Goal: Information Seeking & Learning: Learn about a topic

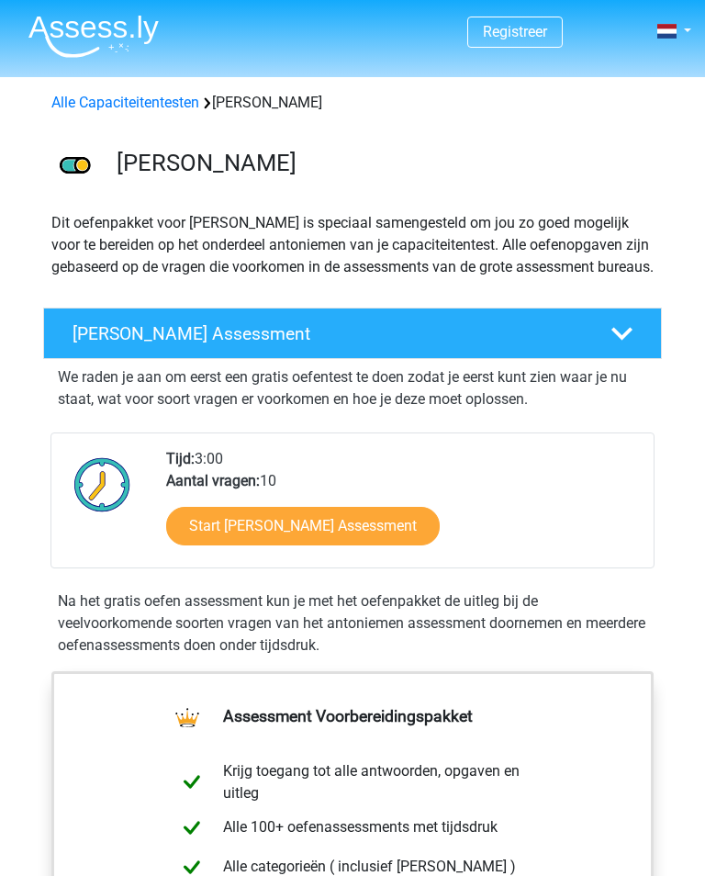
click at [115, 344] on h4 "[PERSON_NAME] Assessment" at bounding box center [328, 333] width 511 height 21
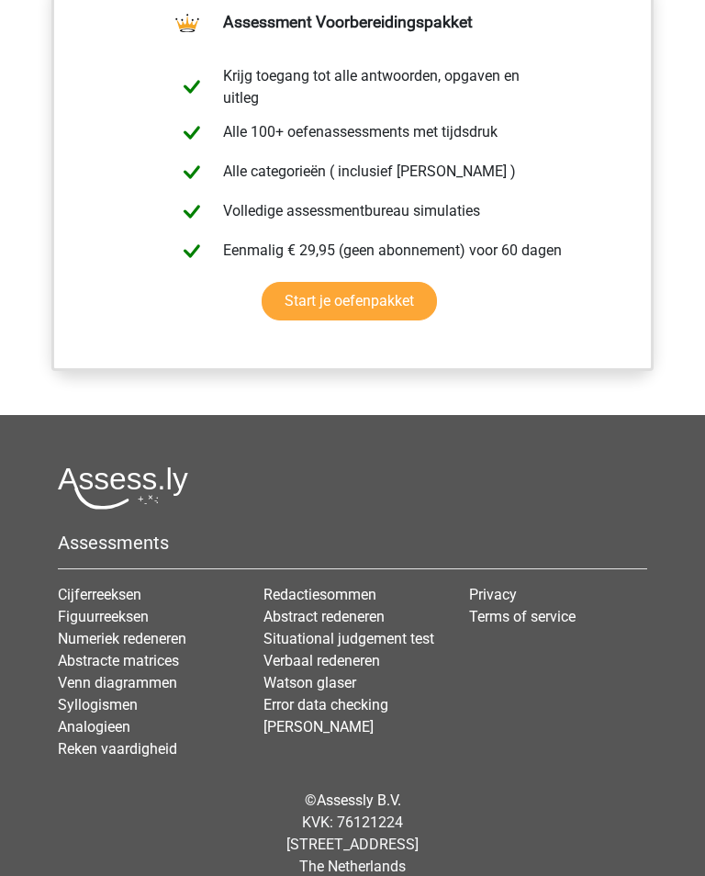
scroll to position [1210, 0]
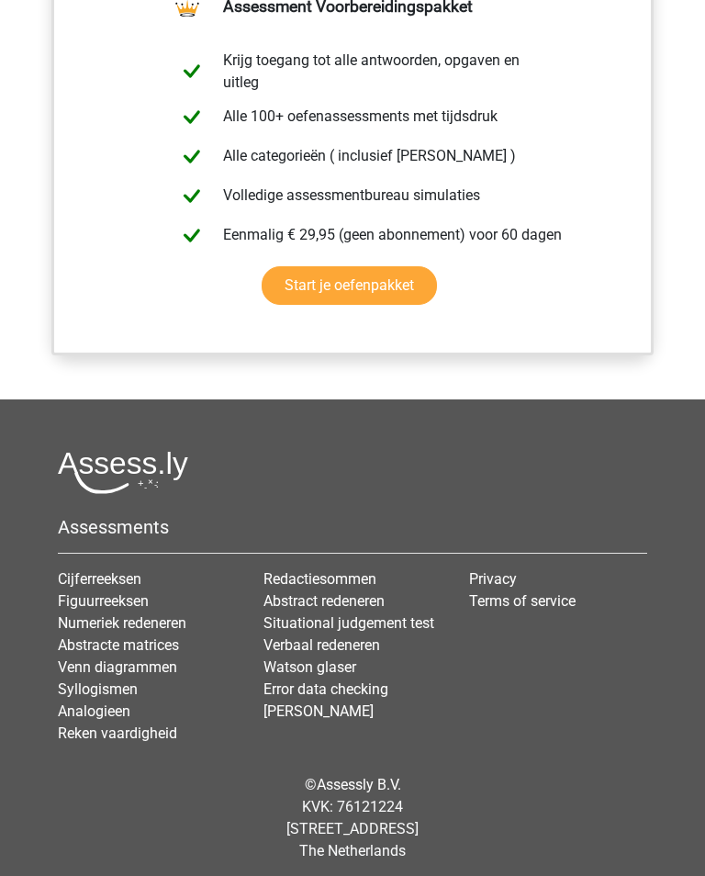
click at [350, 654] on link "Verbaal redeneren" at bounding box center [321, 644] width 117 height 17
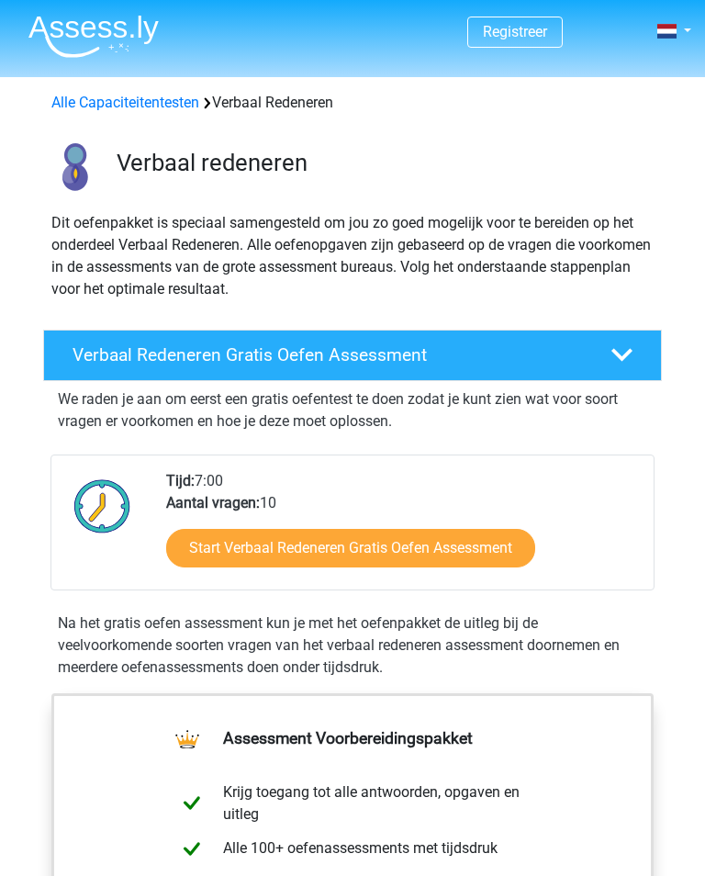
click at [246, 543] on link "Start Verbaal Redeneren Gratis Oefen Assessment" at bounding box center [350, 548] width 369 height 39
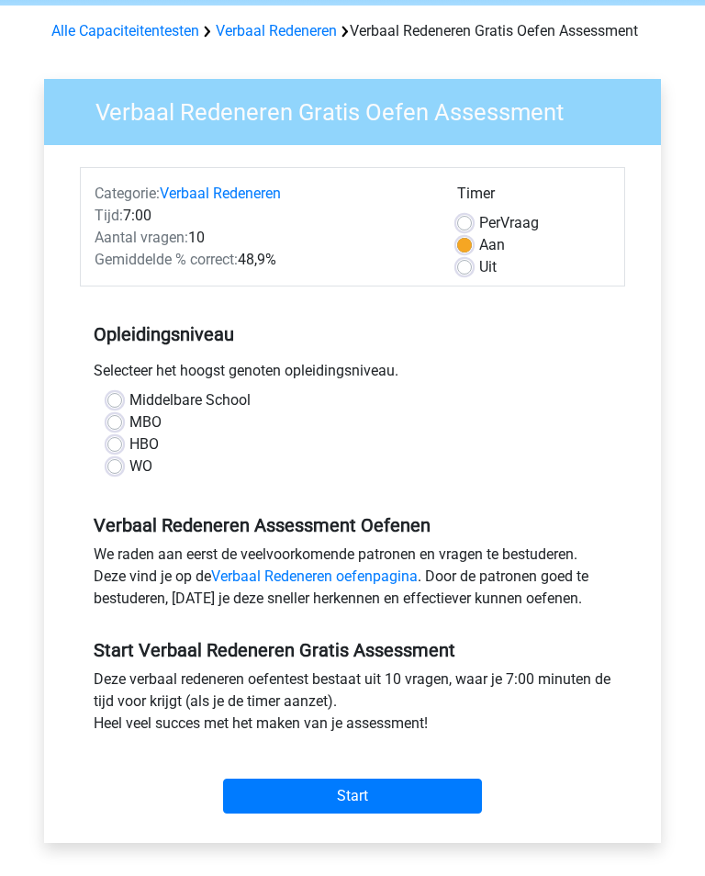
scroll to position [73, 0]
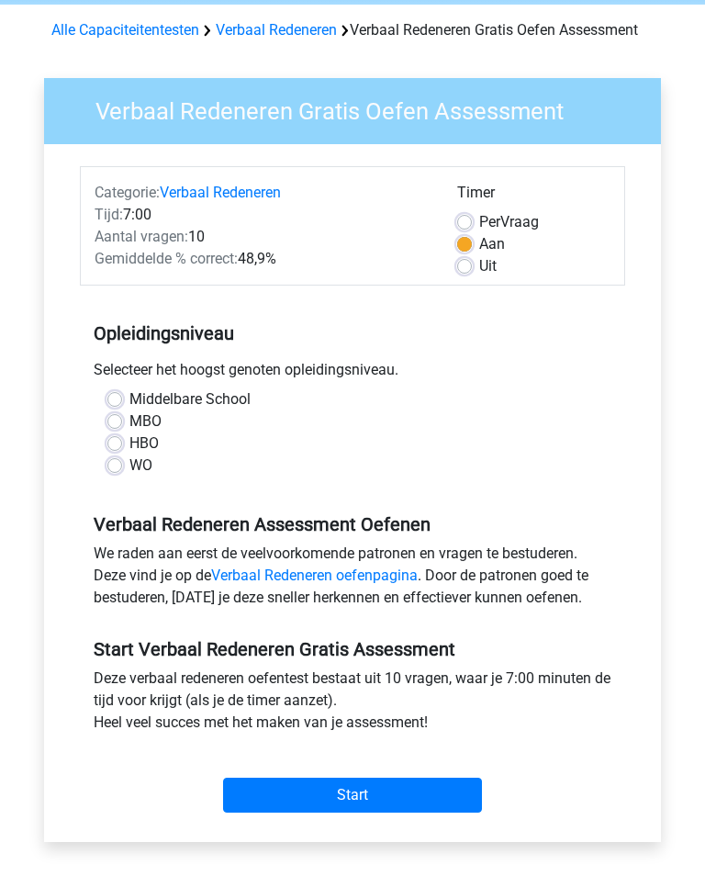
click at [129, 400] on label "Middelbare School" at bounding box center [189, 399] width 121 height 22
click at [113, 400] on input "Middelbare School" at bounding box center [114, 397] width 15 height 18
radio input "true"
click at [408, 795] on input "Start" at bounding box center [352, 794] width 259 height 35
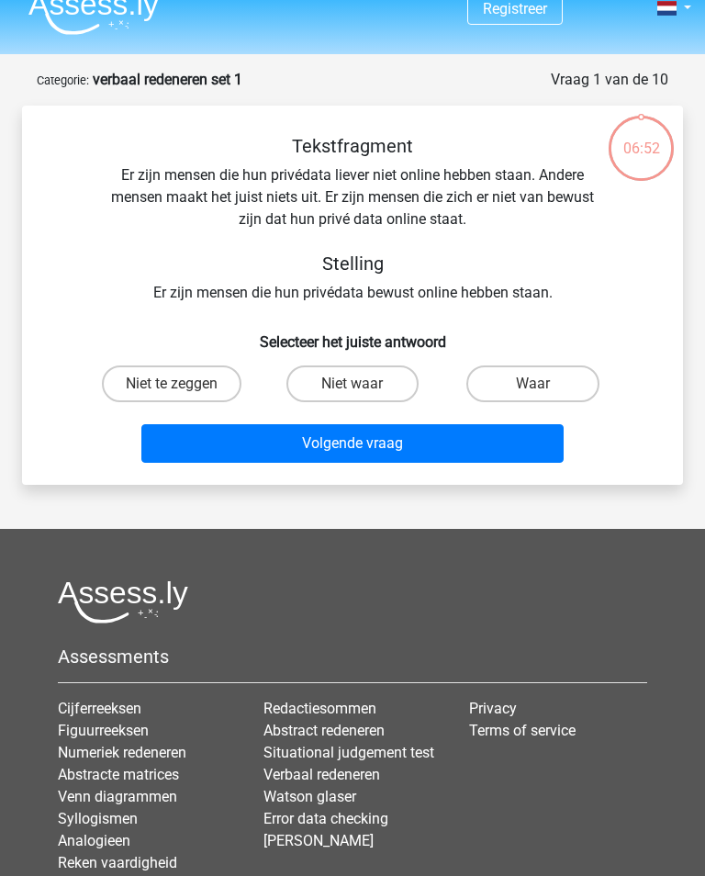
scroll to position [24, 0]
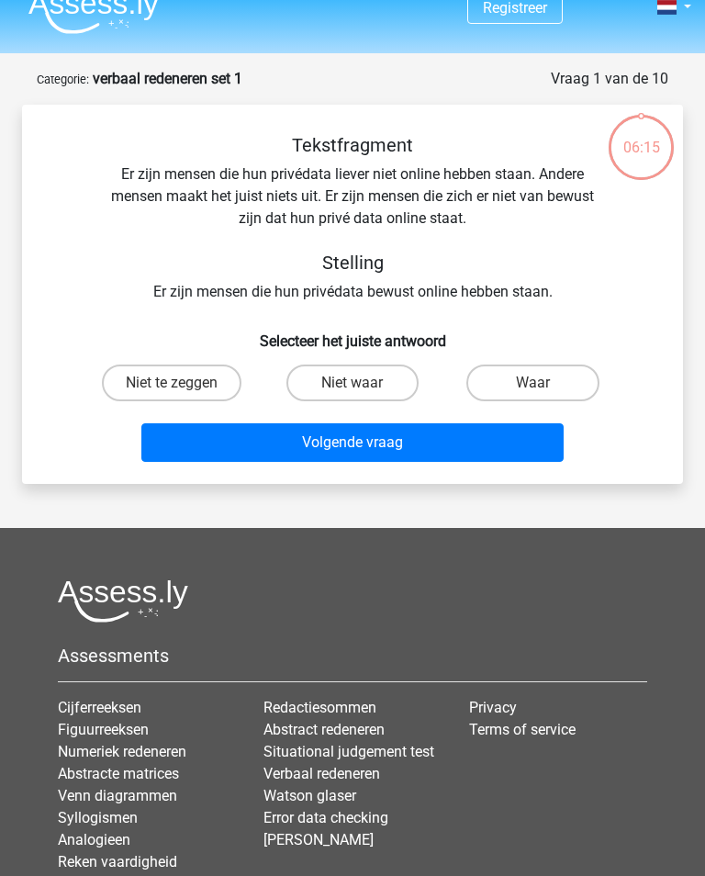
click at [159, 386] on label "Niet te zeggen" at bounding box center [172, 382] width 140 height 37
click at [172, 386] on input "Niet te zeggen" at bounding box center [178, 389] width 12 height 12
radio input "true"
click at [207, 446] on button "Volgende vraag" at bounding box center [351, 442] width 421 height 39
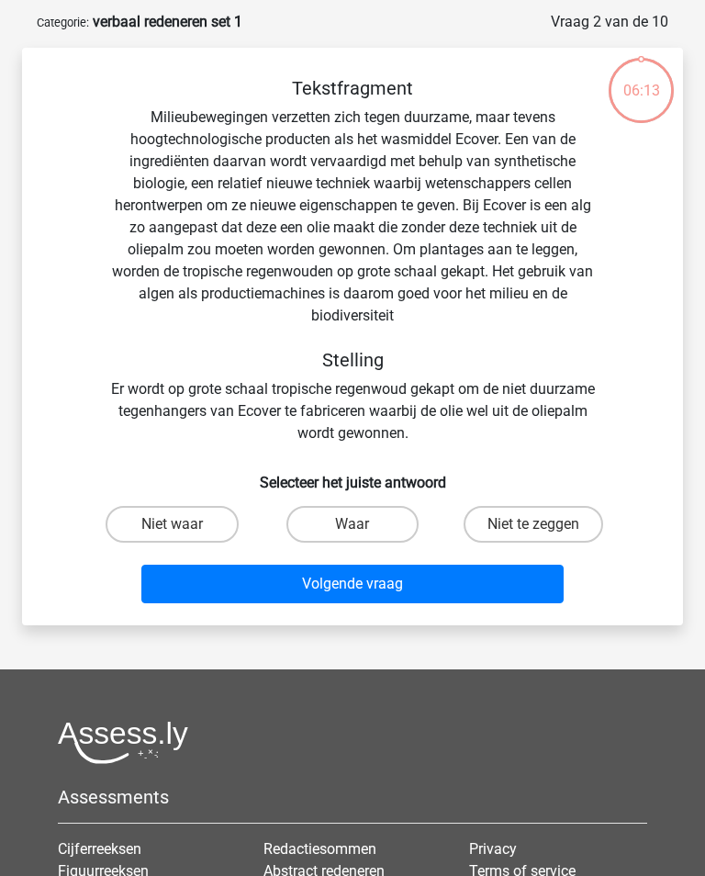
scroll to position [92, 0]
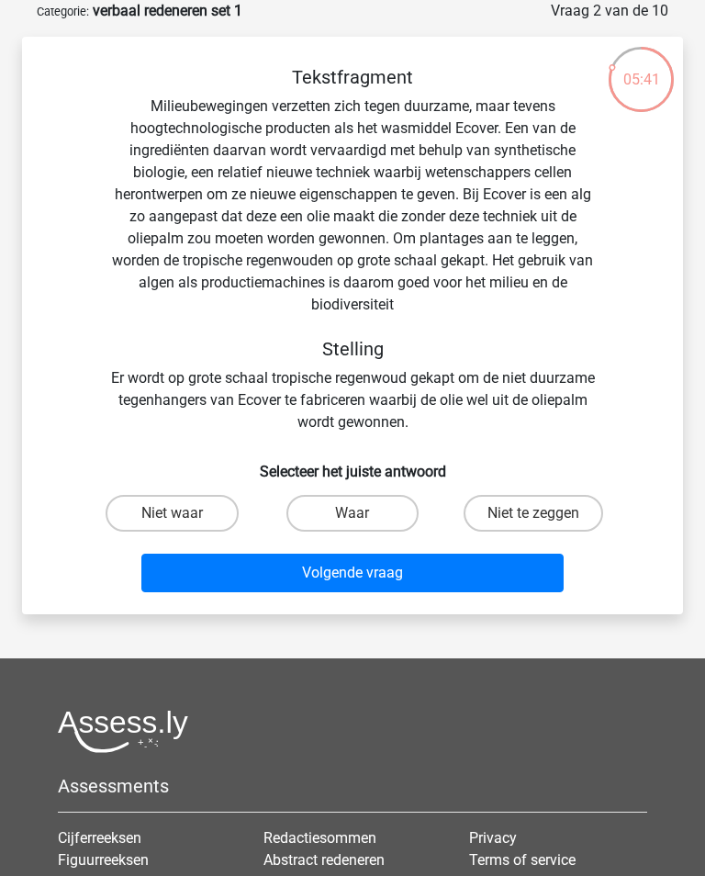
click at [512, 509] on label "Niet te zeggen" at bounding box center [534, 513] width 140 height 37
click at [533, 513] on input "Niet te zeggen" at bounding box center [539, 519] width 12 height 12
radio input "true"
click at [379, 574] on button "Volgende vraag" at bounding box center [351, 573] width 421 height 39
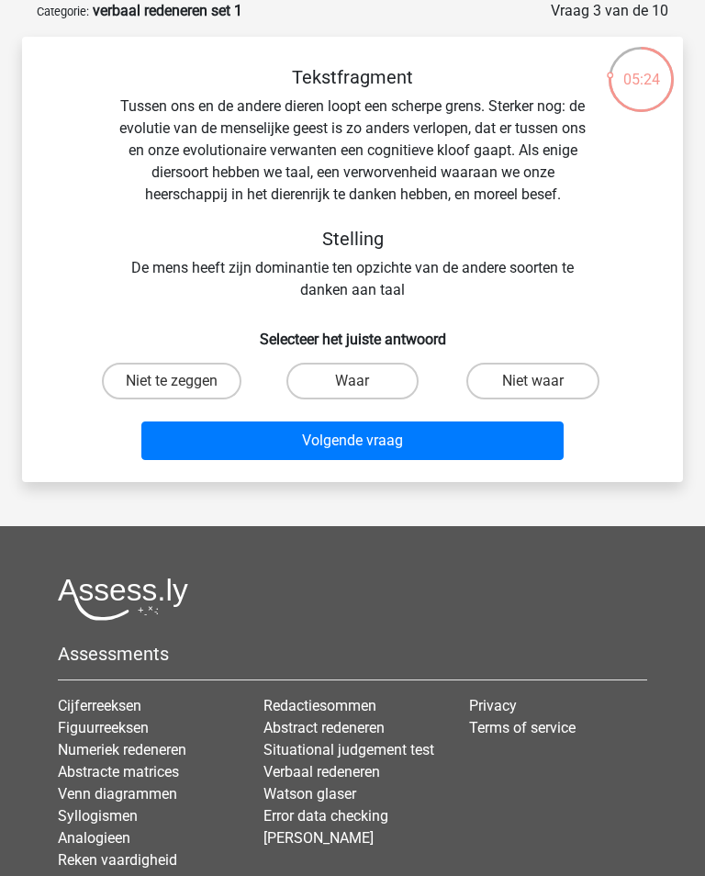
click at [345, 385] on label "Waar" at bounding box center [352, 381] width 133 height 37
click at [352, 385] on input "Waar" at bounding box center [358, 387] width 12 height 12
radio input "true"
click at [282, 452] on button "Volgende vraag" at bounding box center [351, 440] width 421 height 39
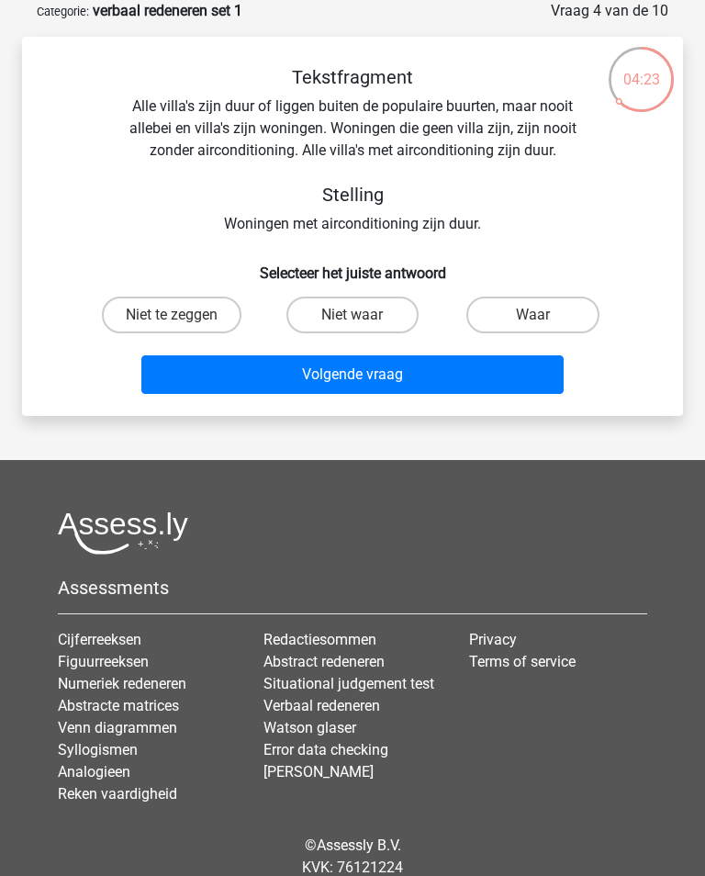
click at [360, 315] on input "Niet waar" at bounding box center [358, 321] width 12 height 12
radio input "true"
click at [218, 375] on button "Volgende vraag" at bounding box center [351, 374] width 421 height 39
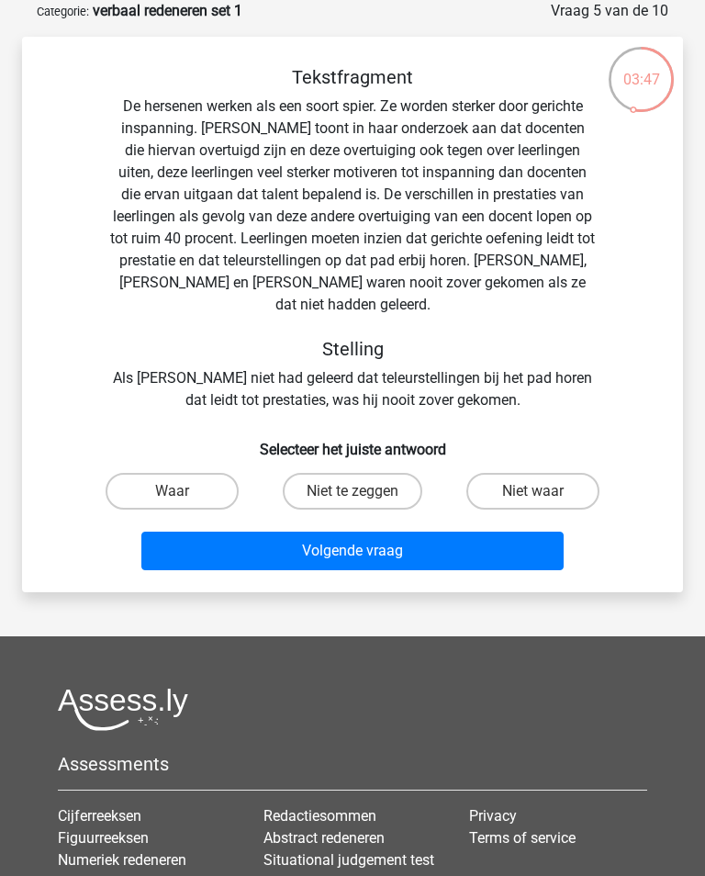
click at [173, 486] on label "Waar" at bounding box center [172, 491] width 133 height 37
click at [173, 491] on input "Waar" at bounding box center [178, 497] width 12 height 12
radio input "true"
click at [233, 546] on button "Volgende vraag" at bounding box center [351, 550] width 421 height 39
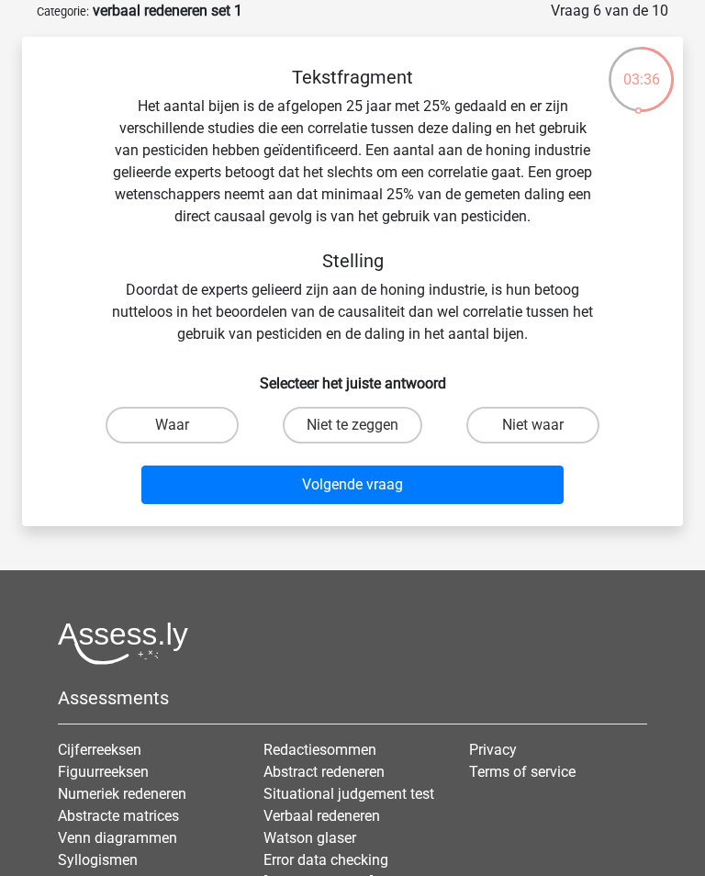
click at [329, 433] on label "Niet te zeggen" at bounding box center [353, 425] width 140 height 37
click at [352, 433] on input "Niet te zeggen" at bounding box center [358, 431] width 12 height 12
radio input "true"
click at [337, 503] on button "Volgende vraag" at bounding box center [351, 484] width 421 height 39
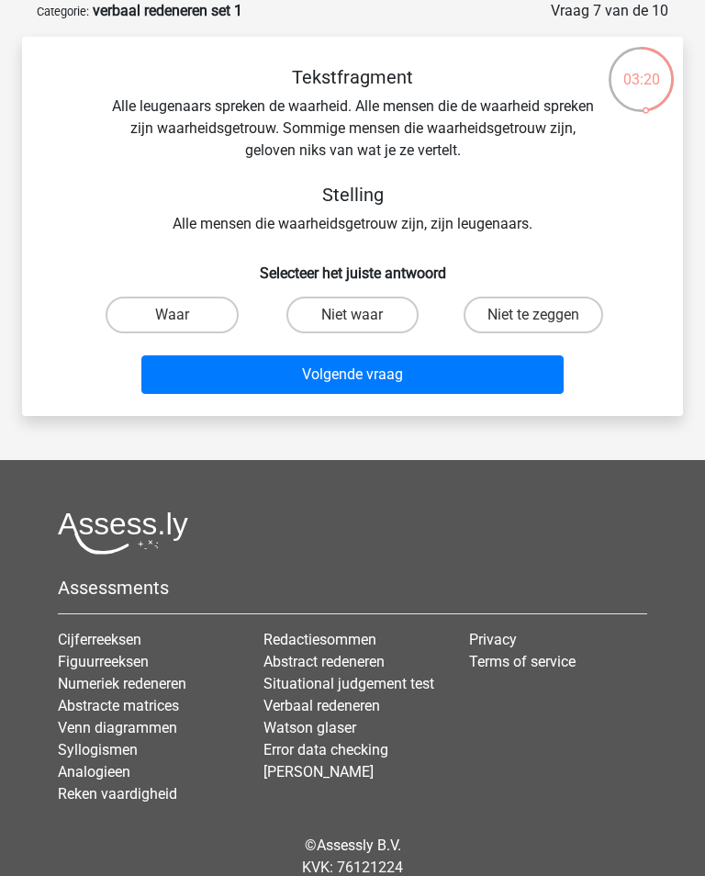
click at [517, 322] on label "Niet te zeggen" at bounding box center [534, 314] width 140 height 37
click at [533, 322] on input "Niet te zeggen" at bounding box center [539, 321] width 12 height 12
radio input "true"
click at [227, 371] on button "Volgende vraag" at bounding box center [351, 374] width 421 height 39
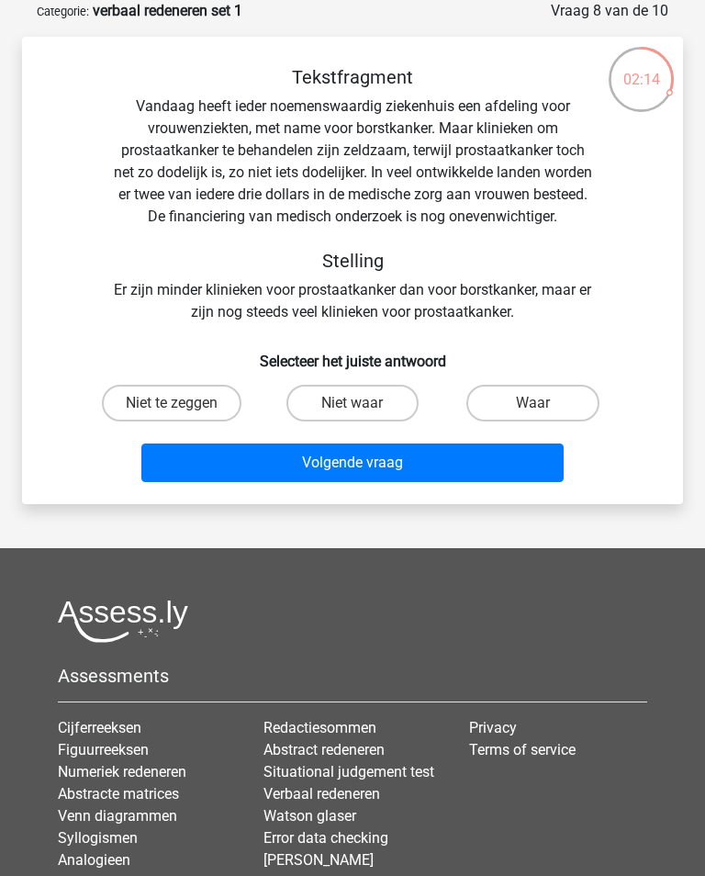
click at [336, 408] on label "Niet waar" at bounding box center [352, 403] width 133 height 37
click at [352, 408] on input "Niet waar" at bounding box center [358, 409] width 12 height 12
radio input "true"
click at [336, 475] on button "Volgende vraag" at bounding box center [351, 462] width 421 height 39
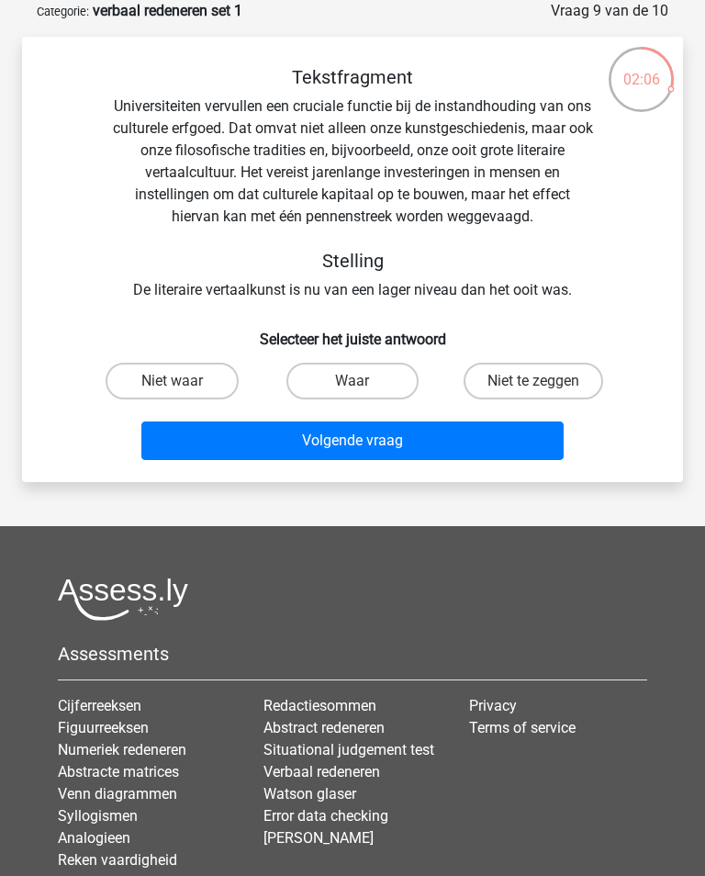
click at [331, 384] on label "Waar" at bounding box center [352, 381] width 133 height 37
click at [352, 384] on input "Waar" at bounding box center [358, 387] width 12 height 12
radio input "true"
click at [355, 444] on button "Volgende vraag" at bounding box center [351, 440] width 421 height 39
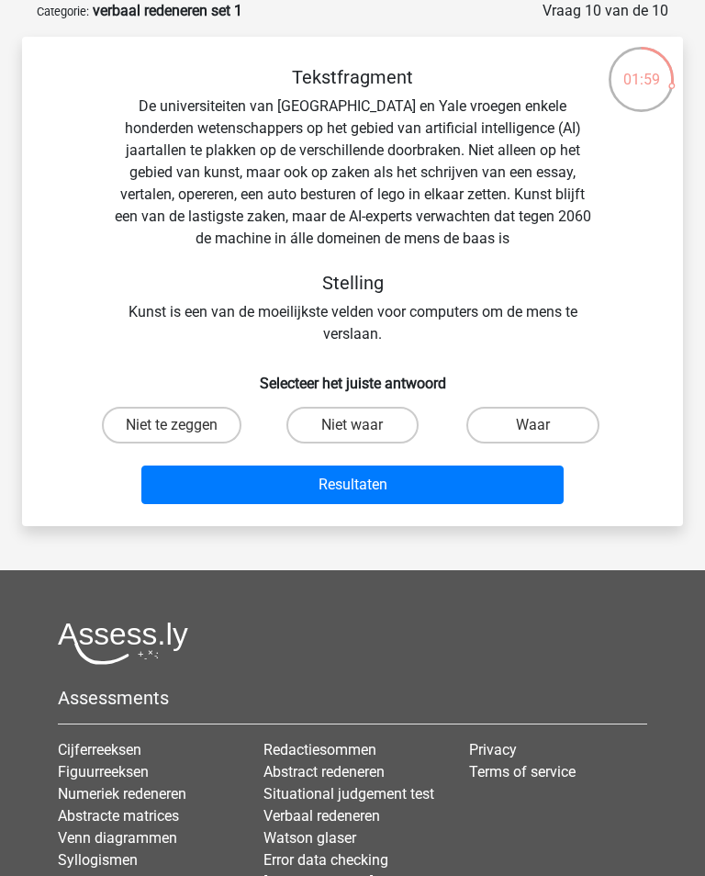
click at [522, 429] on label "Waar" at bounding box center [532, 425] width 133 height 37
click at [533, 429] on input "Waar" at bounding box center [539, 431] width 12 height 12
radio input "true"
click at [450, 492] on button "Resultaten" at bounding box center [351, 484] width 421 height 39
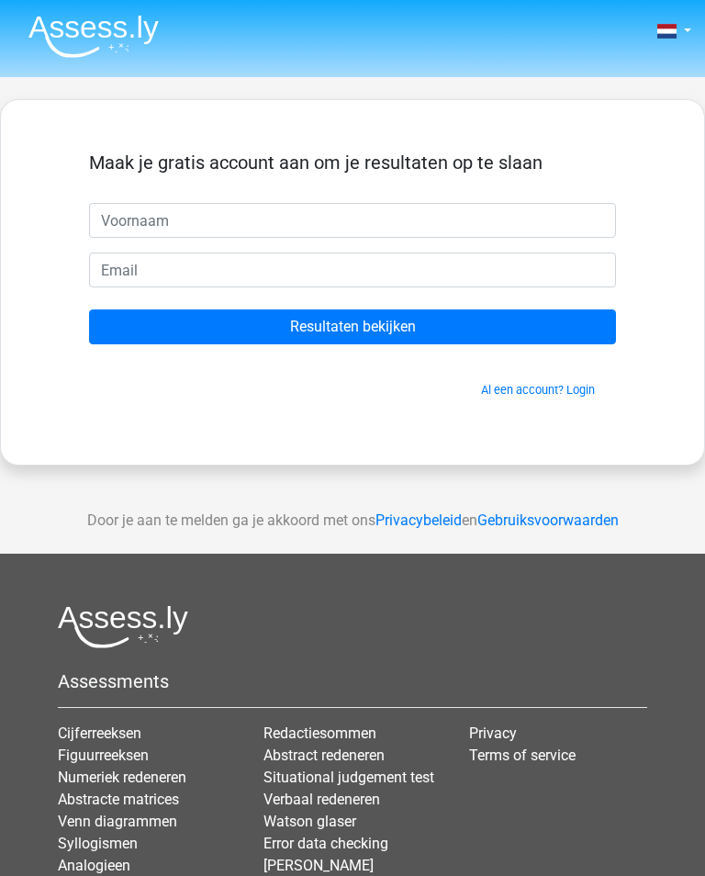
click at [379, 218] on input "text" at bounding box center [352, 220] width 527 height 35
type input "[DEMOGRAPHIC_DATA]"
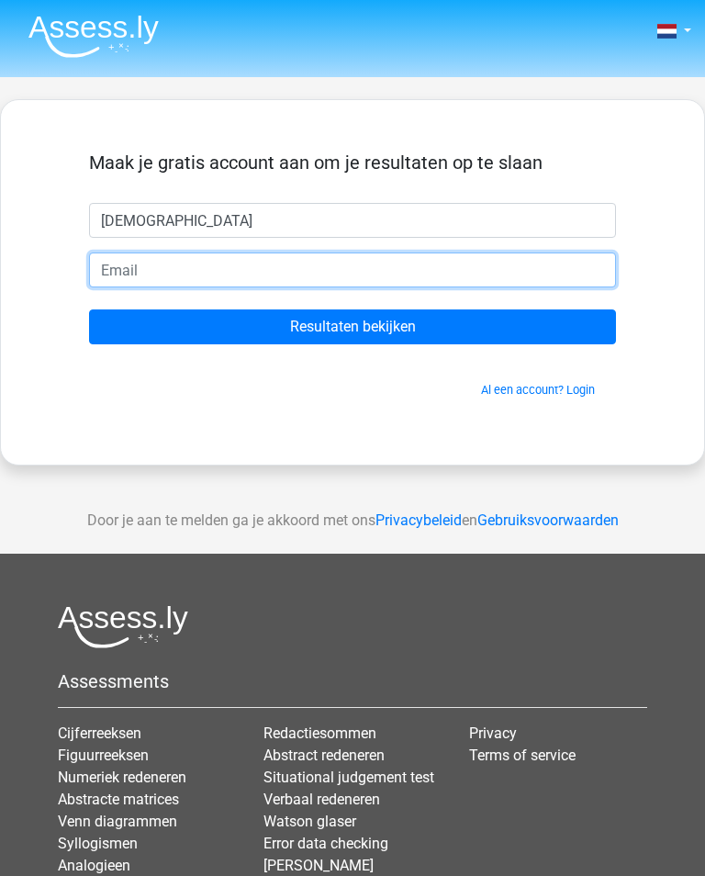
click at [442, 263] on input "email" at bounding box center [352, 269] width 527 height 35
type input "[EMAIL_ADDRESS][DOMAIN_NAME]"
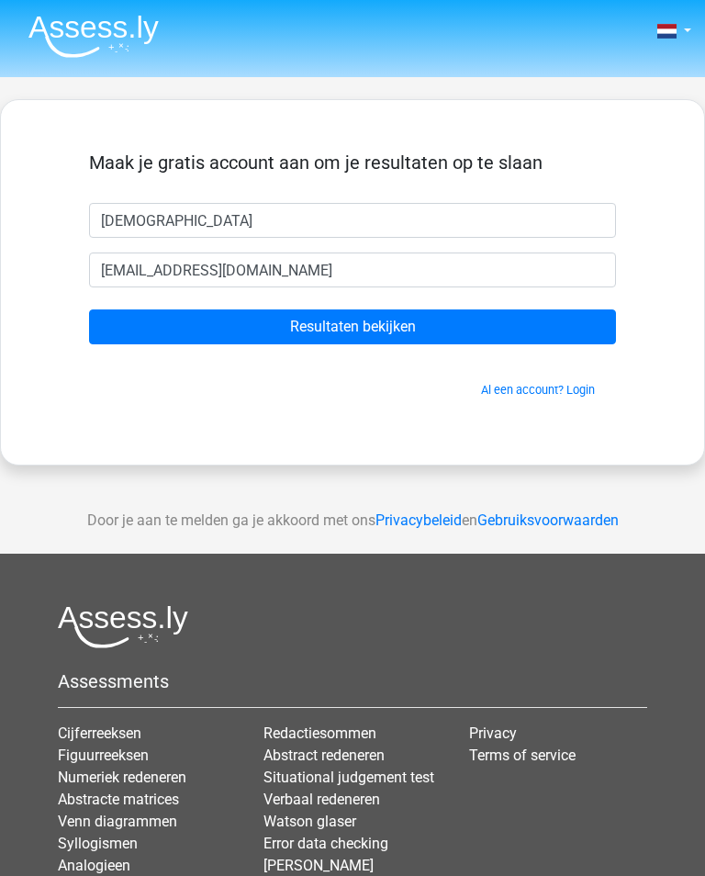
click at [171, 325] on input "Resultaten bekijken" at bounding box center [352, 326] width 527 height 35
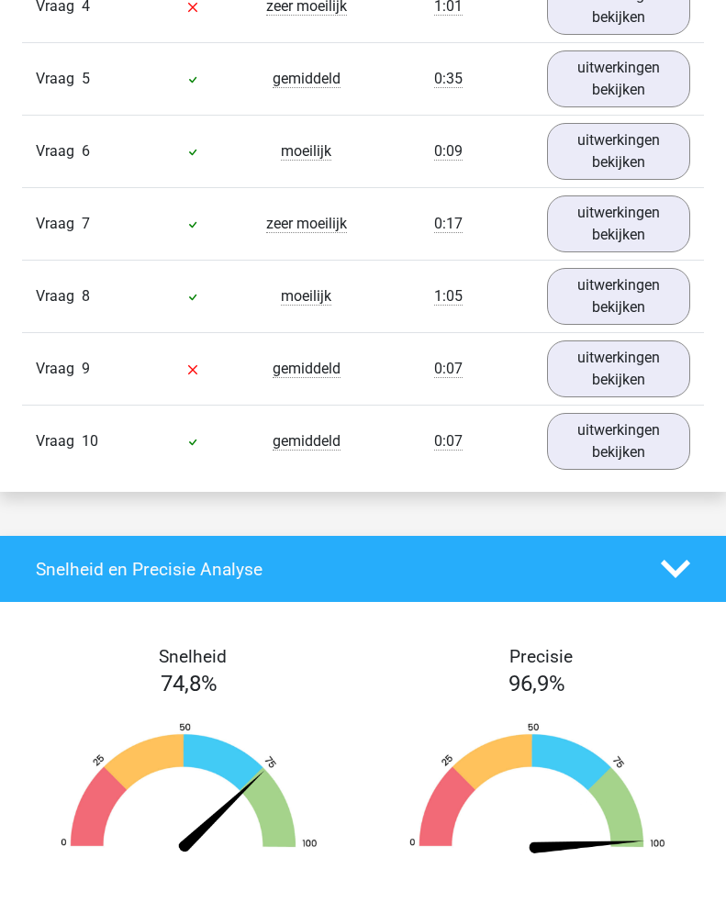
scroll to position [1918, 0]
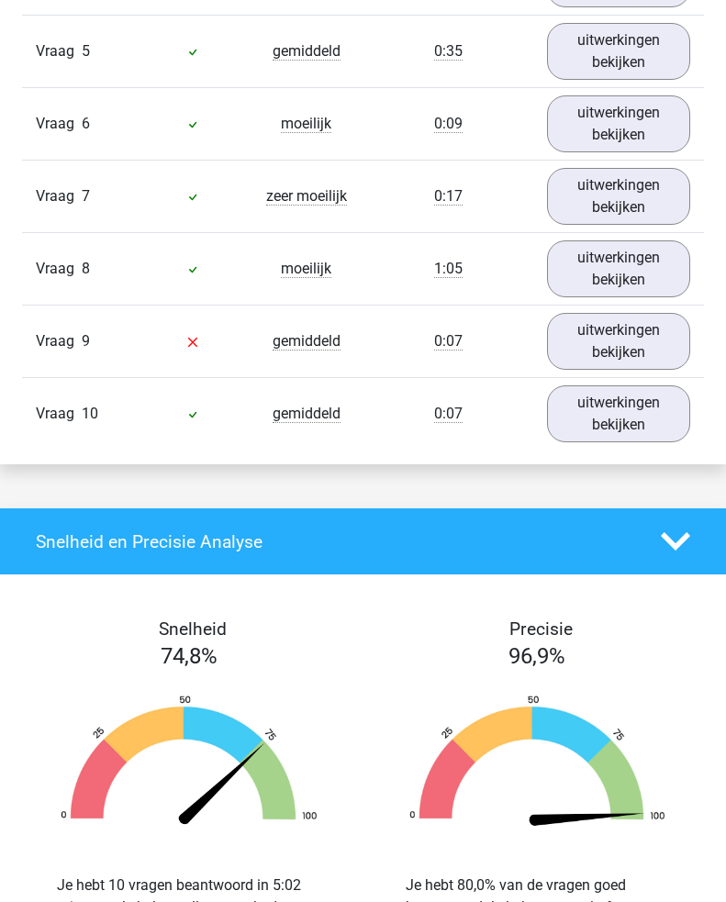
click at [592, 345] on link "uitwerkingen bekijken" at bounding box center [618, 341] width 143 height 57
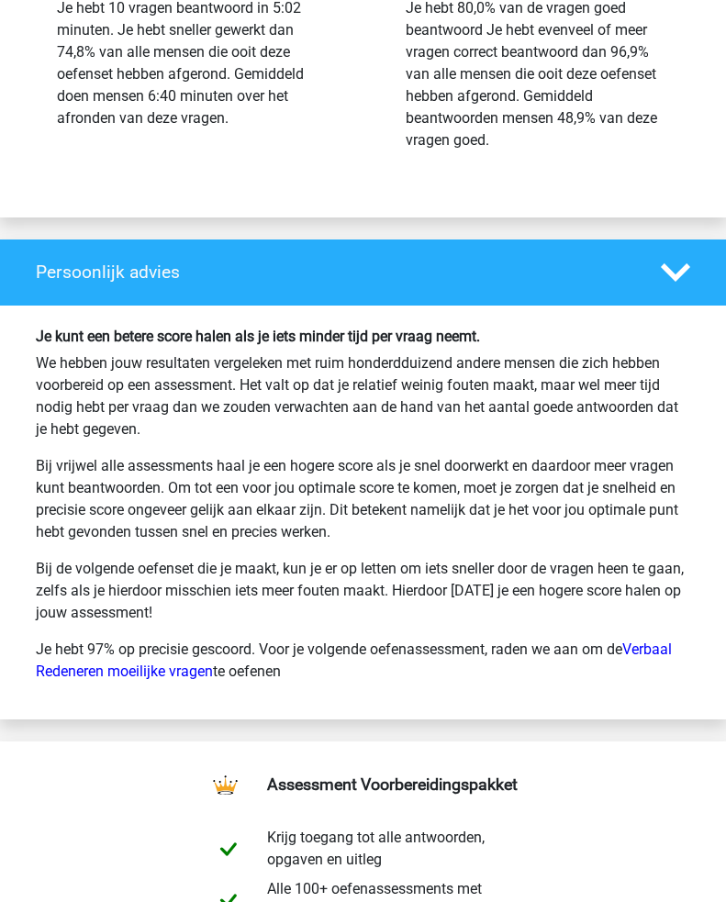
scroll to position [3852, 0]
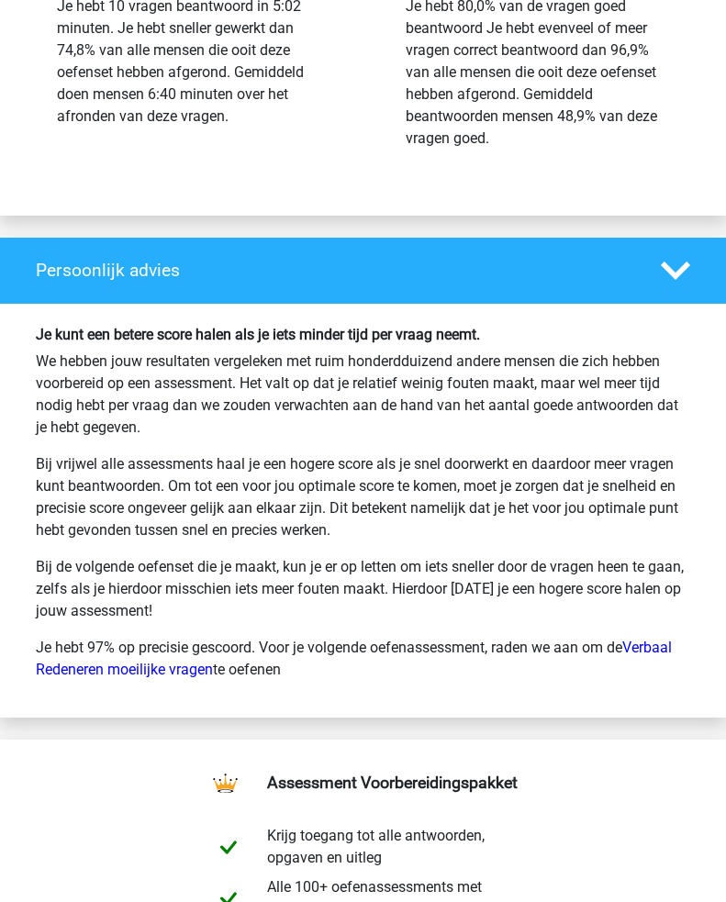
click at [157, 671] on link "Verbaal Redeneren moeilijke vragen" at bounding box center [354, 658] width 636 height 39
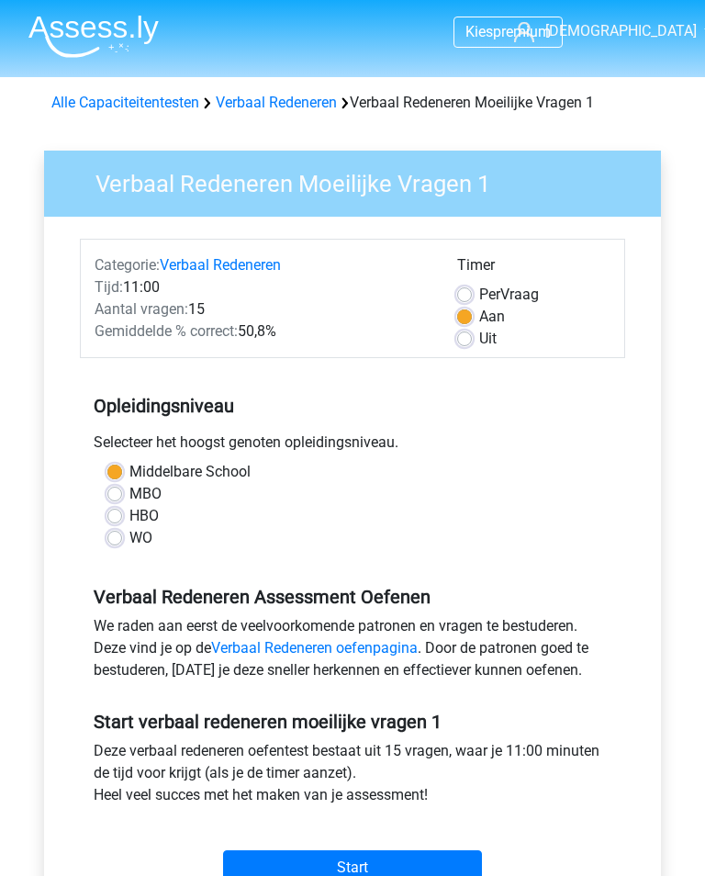
click at [129, 545] on label "WO" at bounding box center [140, 538] width 23 height 22
click at [113, 545] on input "WO" at bounding box center [114, 536] width 15 height 18
radio input "true"
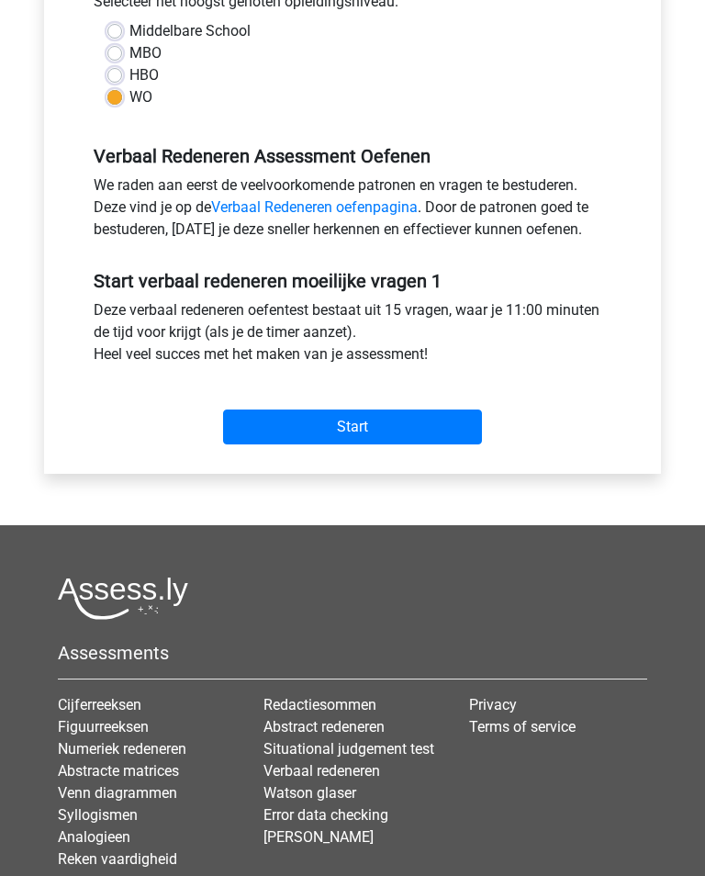
scroll to position [442, 0]
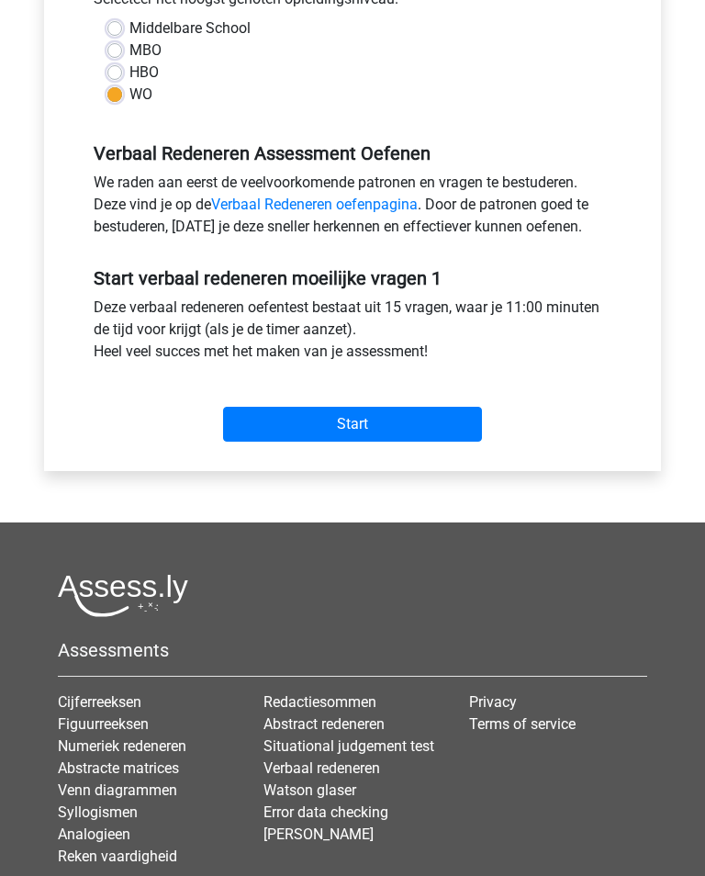
click at [268, 423] on input "Start" at bounding box center [352, 425] width 259 height 35
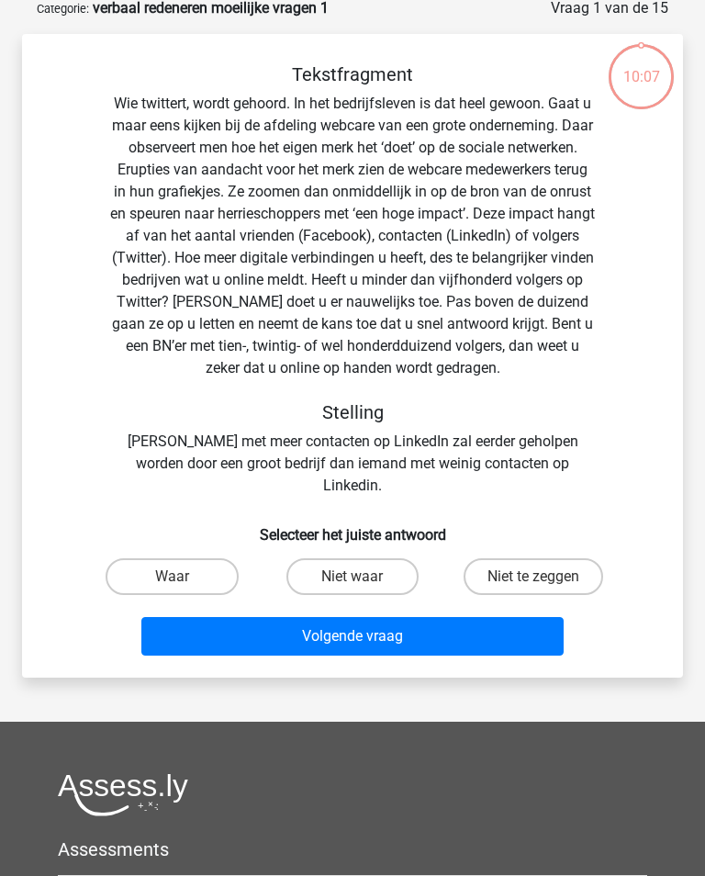
scroll to position [98, 0]
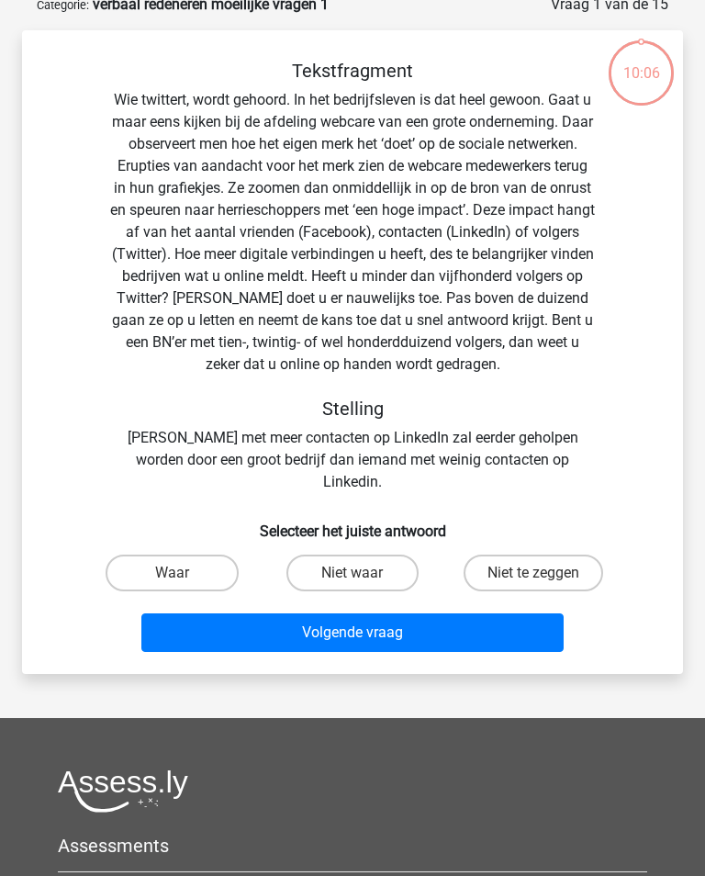
click at [145, 559] on label "Waar" at bounding box center [172, 572] width 133 height 37
click at [172, 573] on input "Waar" at bounding box center [178, 579] width 12 height 12
radio input "true"
click at [185, 615] on button "Volgende vraag" at bounding box center [351, 632] width 421 height 39
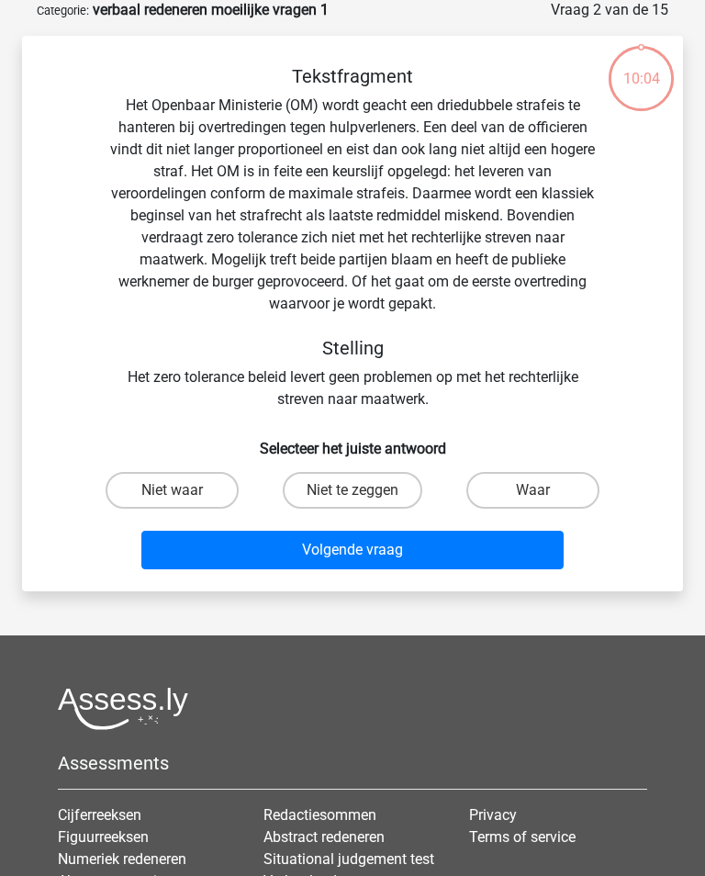
scroll to position [92, 0]
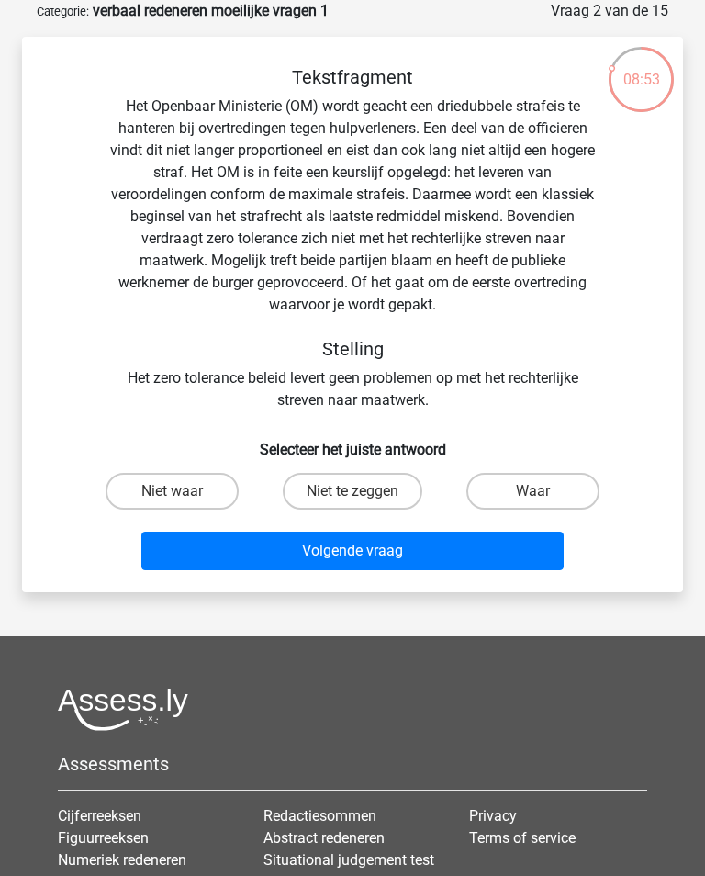
click at [323, 495] on label "Niet te zeggen" at bounding box center [353, 491] width 140 height 37
click at [352, 495] on input "Niet te zeggen" at bounding box center [358, 497] width 12 height 12
radio input "true"
click at [313, 560] on button "Volgende vraag" at bounding box center [351, 550] width 421 height 39
click at [535, 487] on label "Waar" at bounding box center [532, 491] width 133 height 37
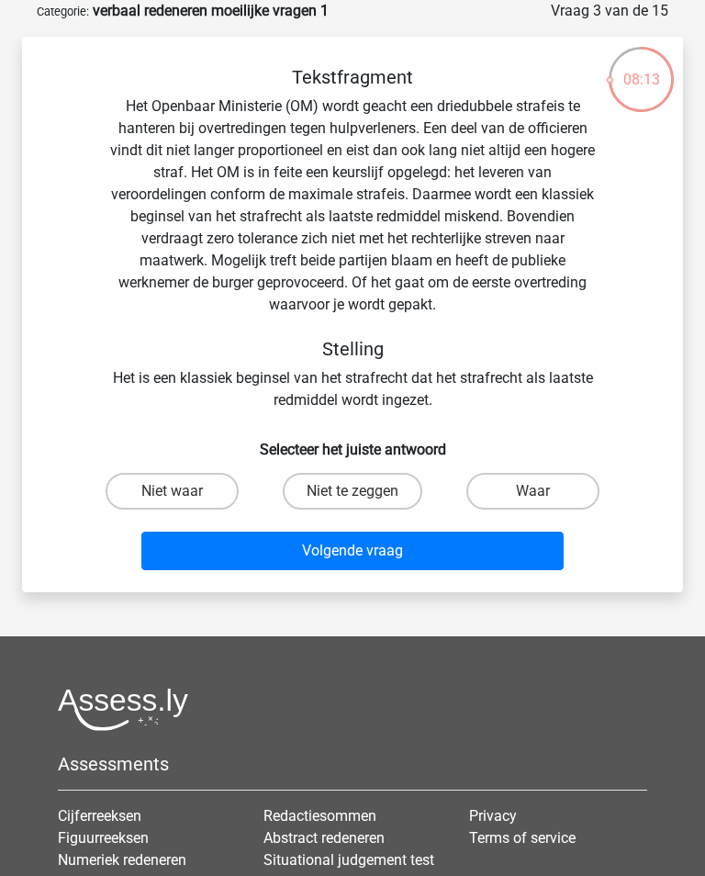
click at [535, 491] on input "Waar" at bounding box center [539, 497] width 12 height 12
radio input "true"
click at [319, 488] on label "Niet te zeggen" at bounding box center [353, 491] width 140 height 37
click at [352, 491] on input "Niet te zeggen" at bounding box center [358, 497] width 12 height 12
radio input "true"
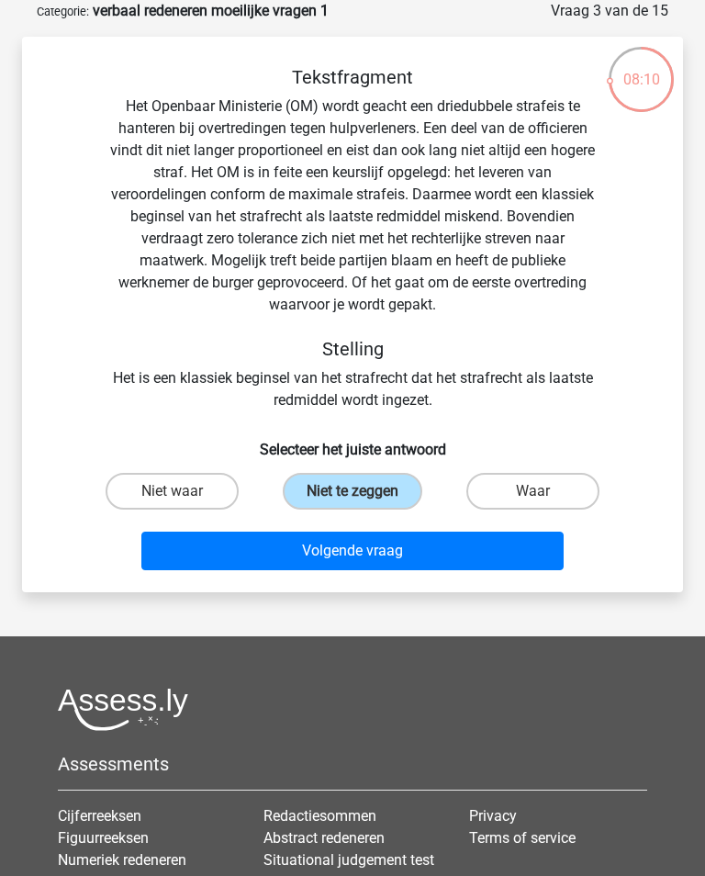
click at [285, 566] on button "Volgende vraag" at bounding box center [351, 550] width 421 height 39
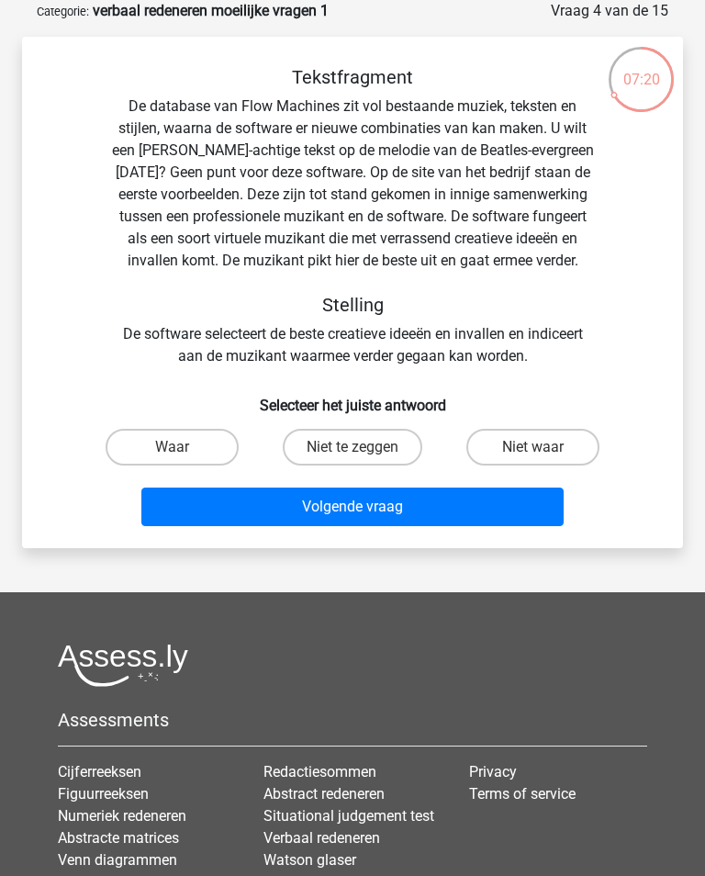
click at [538, 459] on input "Niet waar" at bounding box center [539, 453] width 12 height 12
radio input "true"
click at [478, 526] on button "Volgende vraag" at bounding box center [351, 506] width 421 height 39
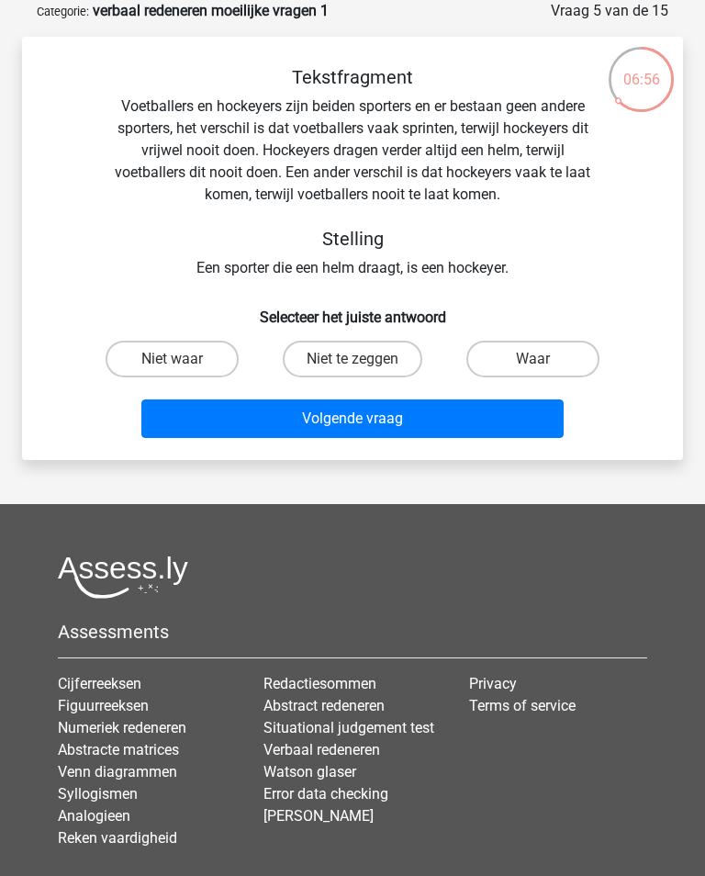
click at [402, 371] on label "Niet te zeggen" at bounding box center [353, 359] width 140 height 37
click at [364, 371] on input "Niet te zeggen" at bounding box center [358, 365] width 12 height 12
radio input "true"
click at [218, 359] on label "Niet waar" at bounding box center [172, 359] width 133 height 37
click at [184, 359] on input "Niet waar" at bounding box center [178, 365] width 12 height 12
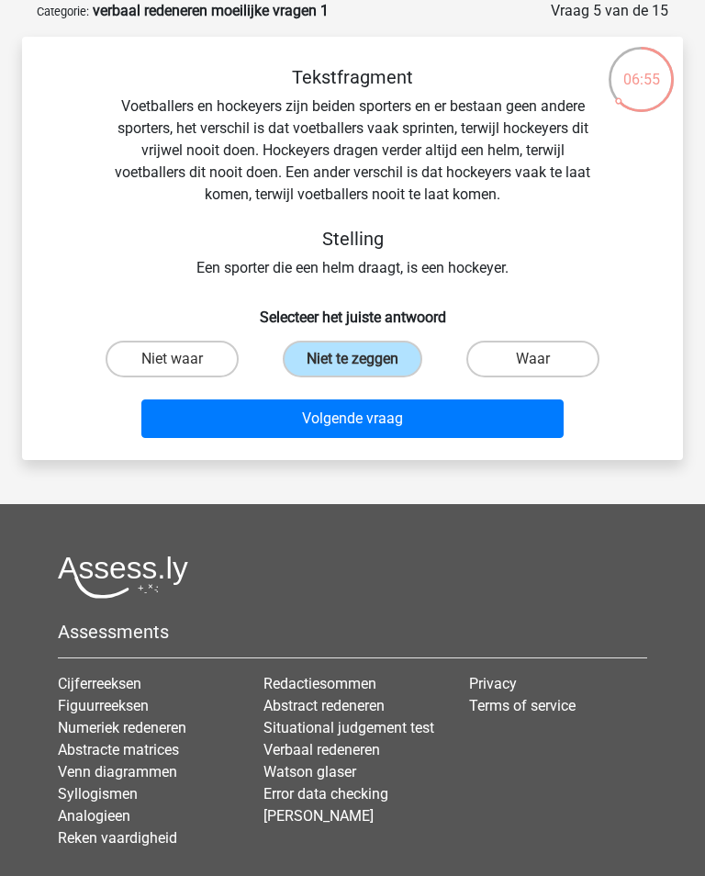
radio input "true"
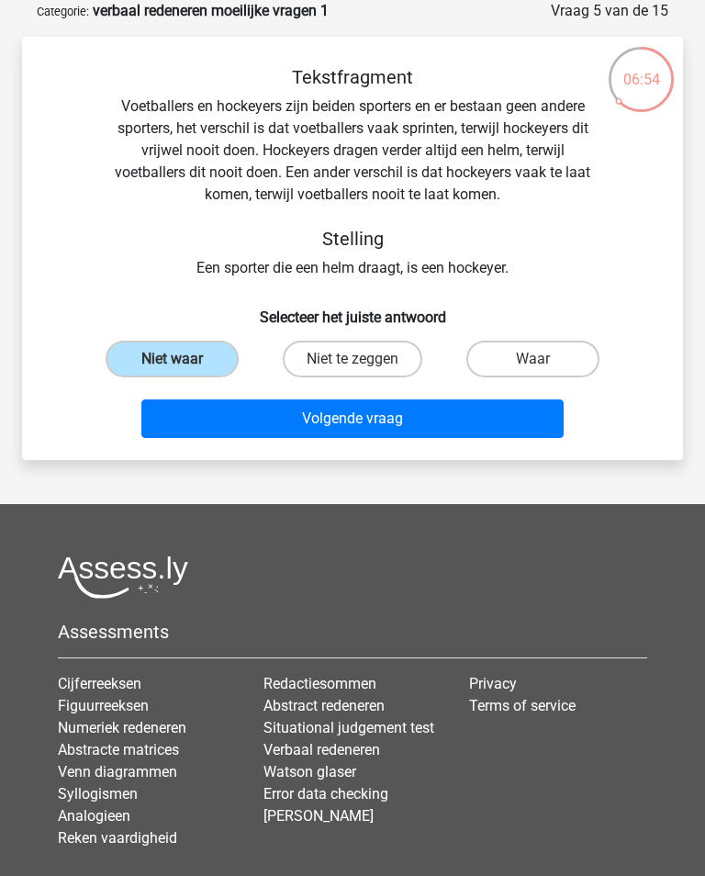
click at [364, 422] on button "Volgende vraag" at bounding box center [351, 418] width 421 height 39
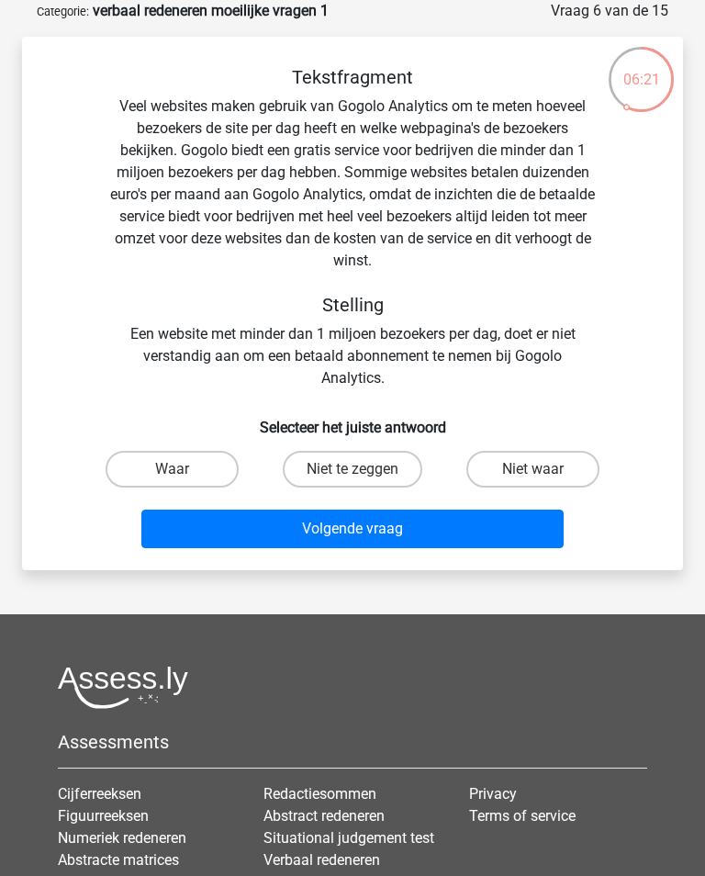
click at [536, 485] on label "Niet waar" at bounding box center [532, 469] width 133 height 37
click at [536, 481] on input "Niet waar" at bounding box center [539, 475] width 12 height 12
radio input "true"
click at [386, 529] on button "Volgende vraag" at bounding box center [351, 528] width 421 height 39
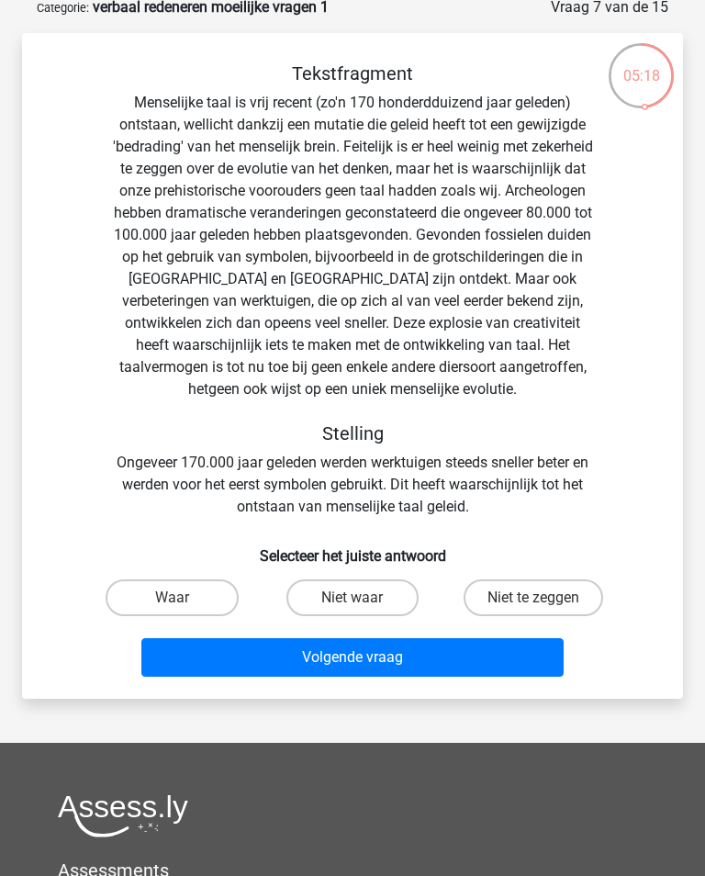
scroll to position [104, 0]
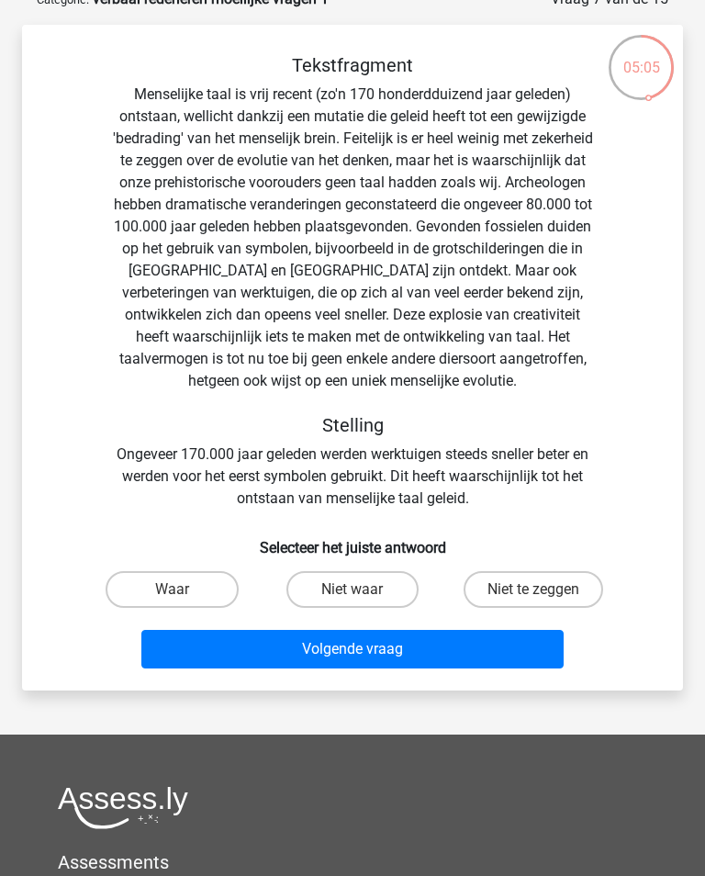
click at [563, 594] on label "Niet te zeggen" at bounding box center [534, 589] width 140 height 37
click at [545, 594] on input "Niet te zeggen" at bounding box center [539, 595] width 12 height 12
radio input "true"
click at [428, 647] on button "Volgende vraag" at bounding box center [351, 649] width 421 height 39
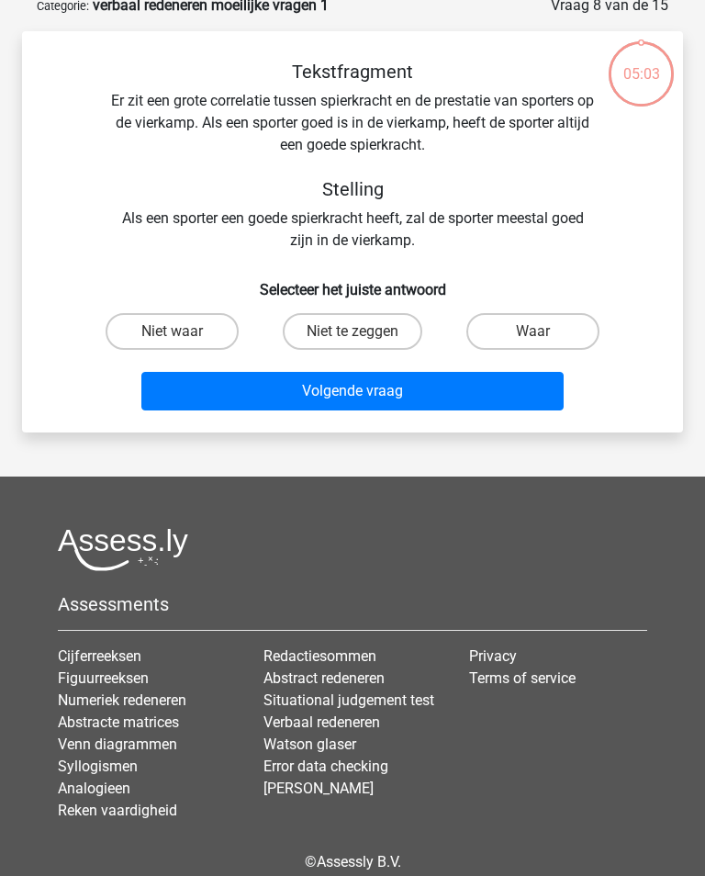
scroll to position [92, 0]
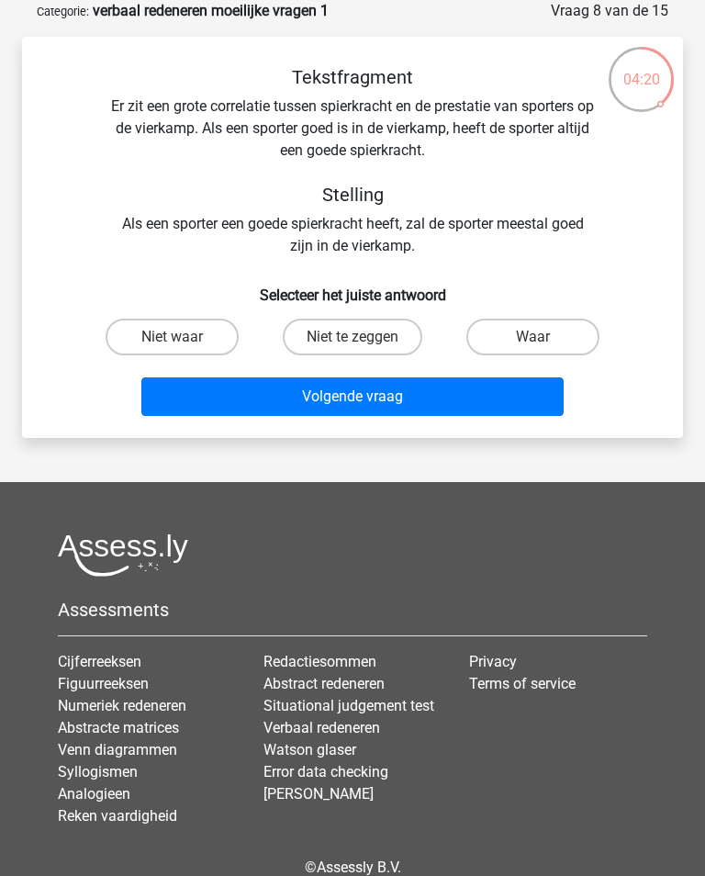
click at [542, 327] on label "Waar" at bounding box center [532, 337] width 133 height 37
click at [542, 337] on input "Waar" at bounding box center [539, 343] width 12 height 12
radio input "true"
click at [323, 406] on button "Volgende vraag" at bounding box center [351, 396] width 421 height 39
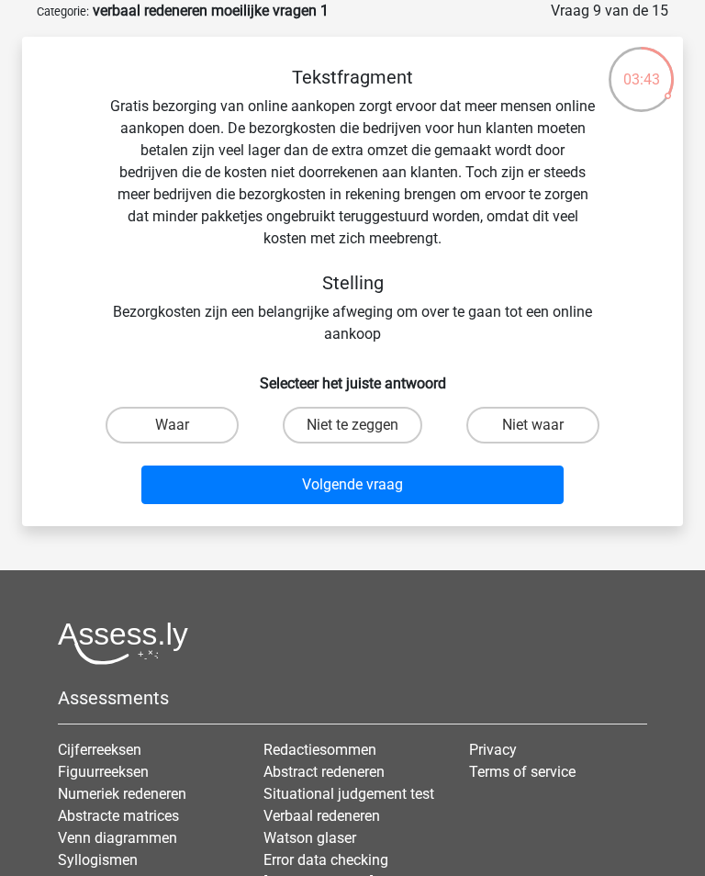
click at [362, 435] on input "Niet te zeggen" at bounding box center [358, 431] width 12 height 12
radio input "true"
click at [345, 489] on button "Volgende vraag" at bounding box center [351, 484] width 421 height 39
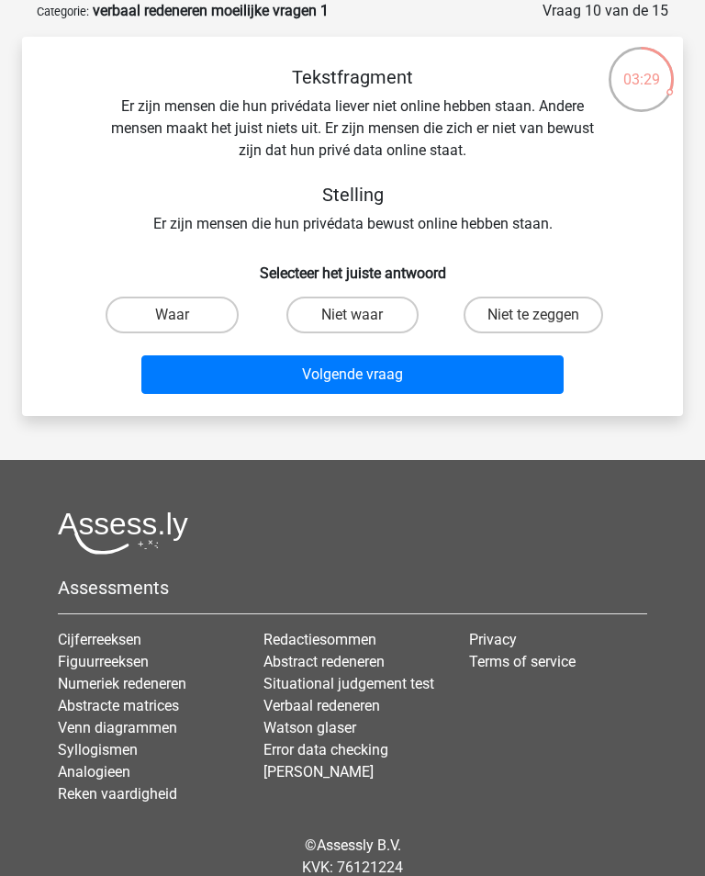
click at [547, 316] on label "Niet te zeggen" at bounding box center [534, 314] width 140 height 37
click at [545, 316] on input "Niet te zeggen" at bounding box center [539, 321] width 12 height 12
radio input "true"
click at [498, 375] on button "Volgende vraag" at bounding box center [351, 374] width 421 height 39
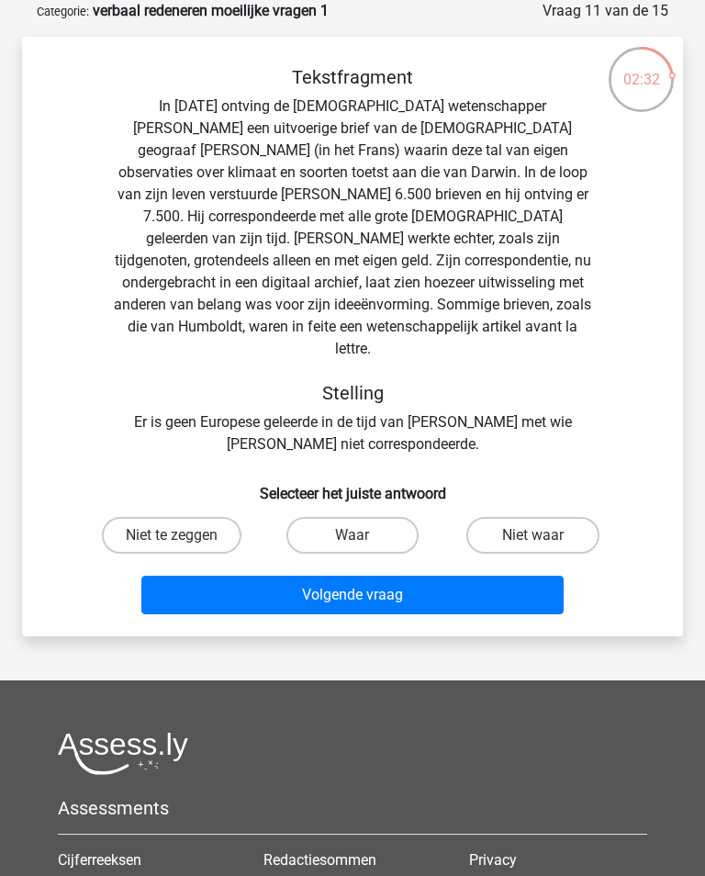
click at [187, 517] on label "Niet te zeggen" at bounding box center [172, 535] width 140 height 37
click at [184, 535] on input "Niet te zeggen" at bounding box center [178, 541] width 12 height 12
radio input "true"
click at [239, 590] on button "Volgende vraag" at bounding box center [351, 595] width 421 height 39
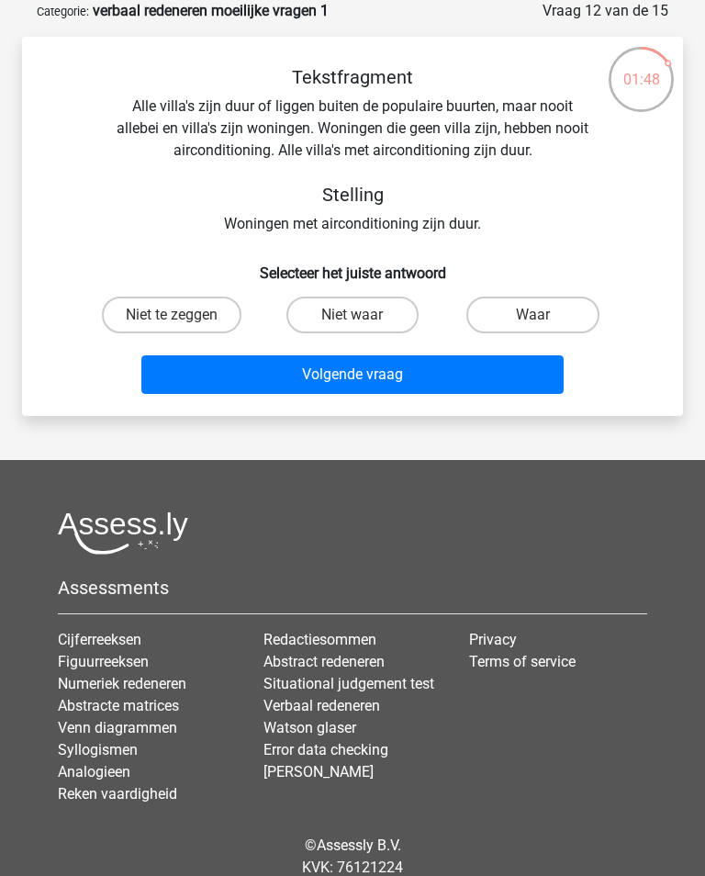
click at [510, 319] on label "Waar" at bounding box center [532, 314] width 133 height 37
click at [533, 319] on input "Waar" at bounding box center [539, 321] width 12 height 12
radio input "true"
click at [196, 329] on label "Niet te zeggen" at bounding box center [172, 314] width 140 height 37
click at [184, 327] on input "Niet te zeggen" at bounding box center [178, 321] width 12 height 12
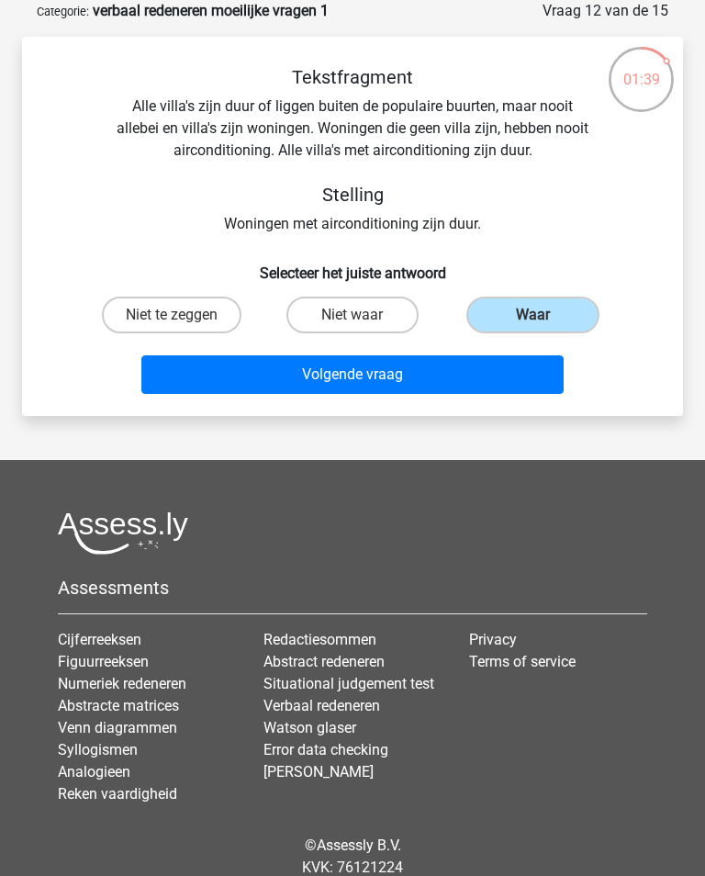
radio input "true"
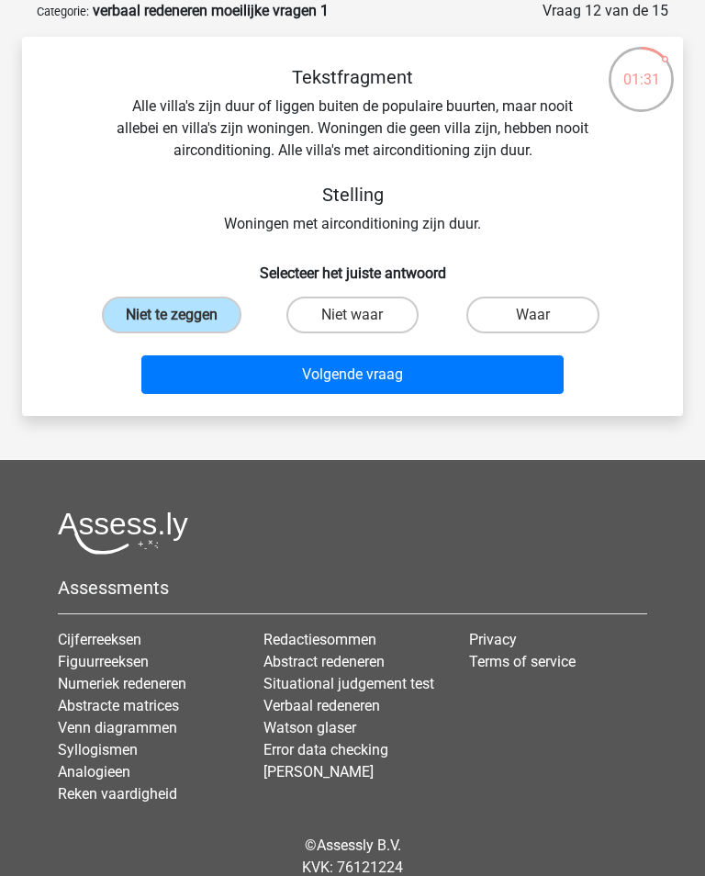
click at [371, 318] on label "Niet waar" at bounding box center [352, 314] width 133 height 37
click at [364, 318] on input "Niet waar" at bounding box center [358, 321] width 12 height 12
radio input "true"
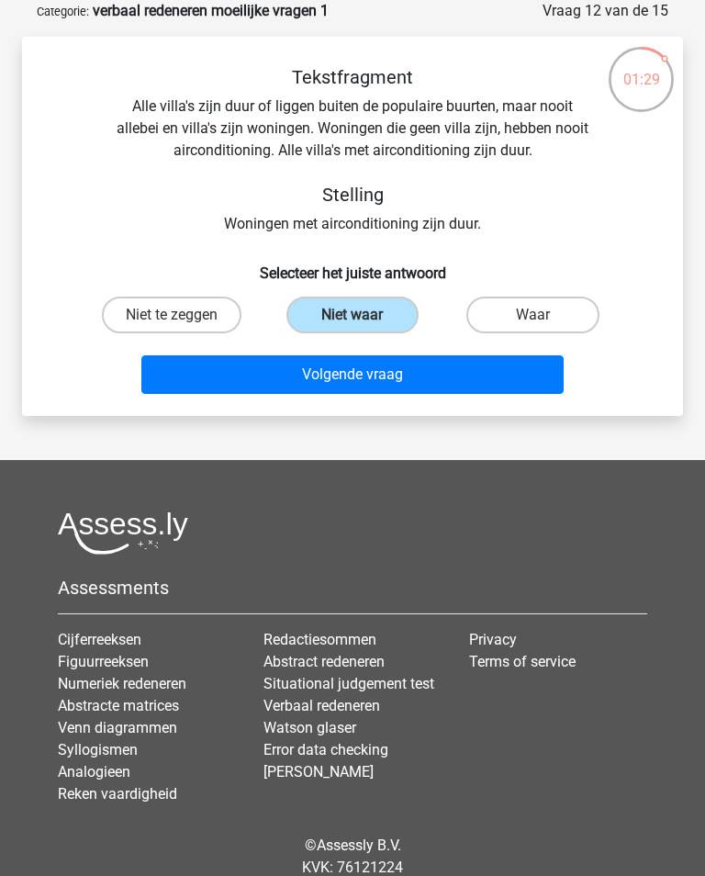
click at [251, 386] on button "Volgende vraag" at bounding box center [351, 374] width 421 height 39
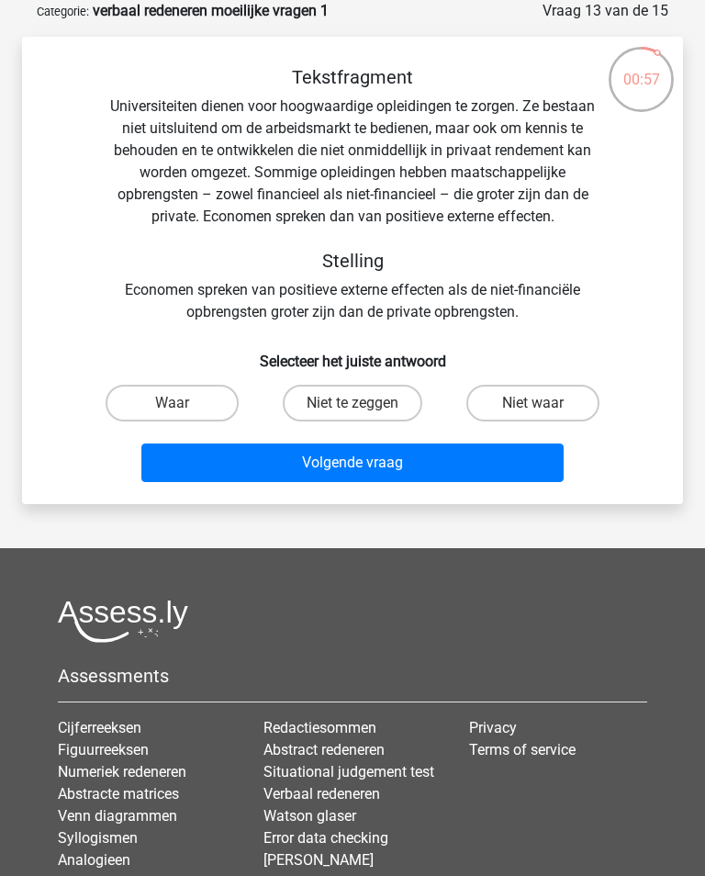
click at [538, 416] on label "Niet waar" at bounding box center [532, 403] width 133 height 37
click at [538, 415] on input "Niet waar" at bounding box center [539, 409] width 12 height 12
radio input "true"
click at [518, 480] on button "Volgende vraag" at bounding box center [351, 462] width 421 height 39
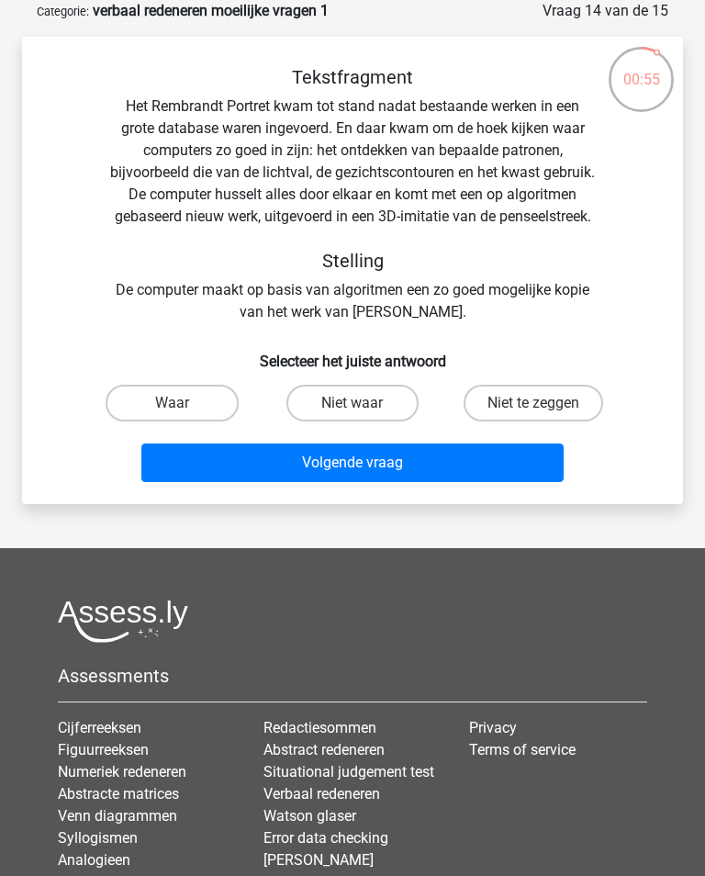
click at [520, 480] on button "Volgende vraag" at bounding box center [351, 462] width 421 height 39
click at [542, 415] on input "Niet te zeggen" at bounding box center [539, 409] width 12 height 12
radio input "true"
click at [330, 482] on button "Volgende vraag" at bounding box center [351, 462] width 421 height 39
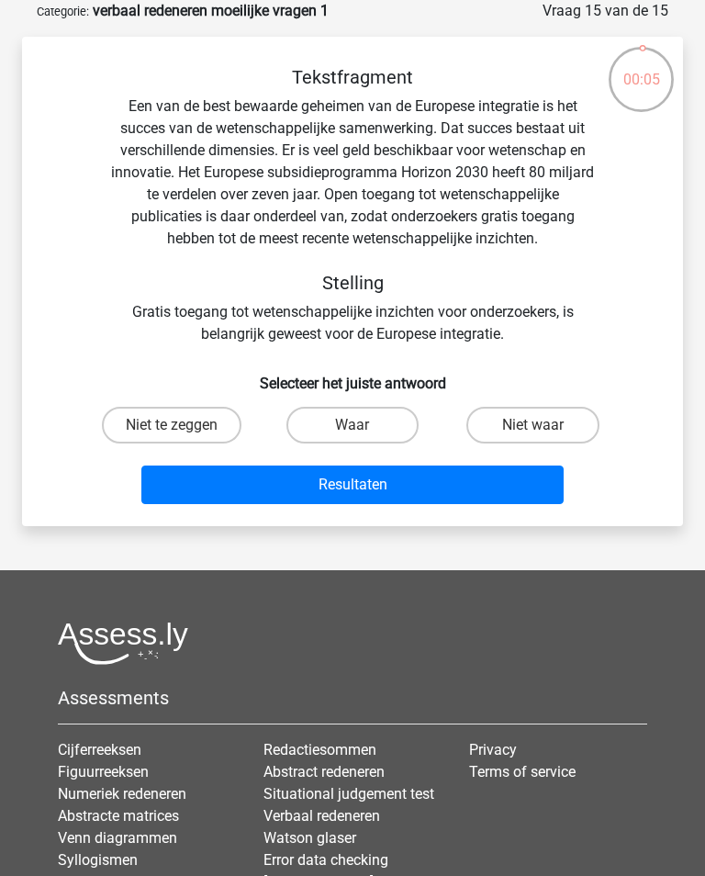
click at [173, 431] on input "Niet te zeggen" at bounding box center [178, 431] width 12 height 12
radio input "true"
click at [224, 495] on button "Resultaten" at bounding box center [351, 484] width 421 height 39
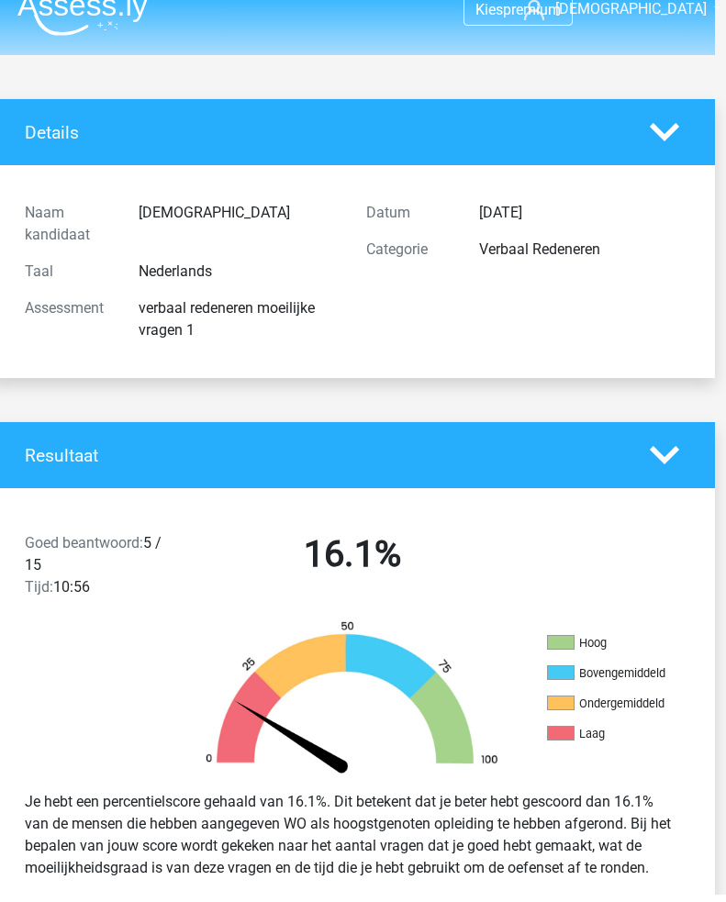
scroll to position [0, 11]
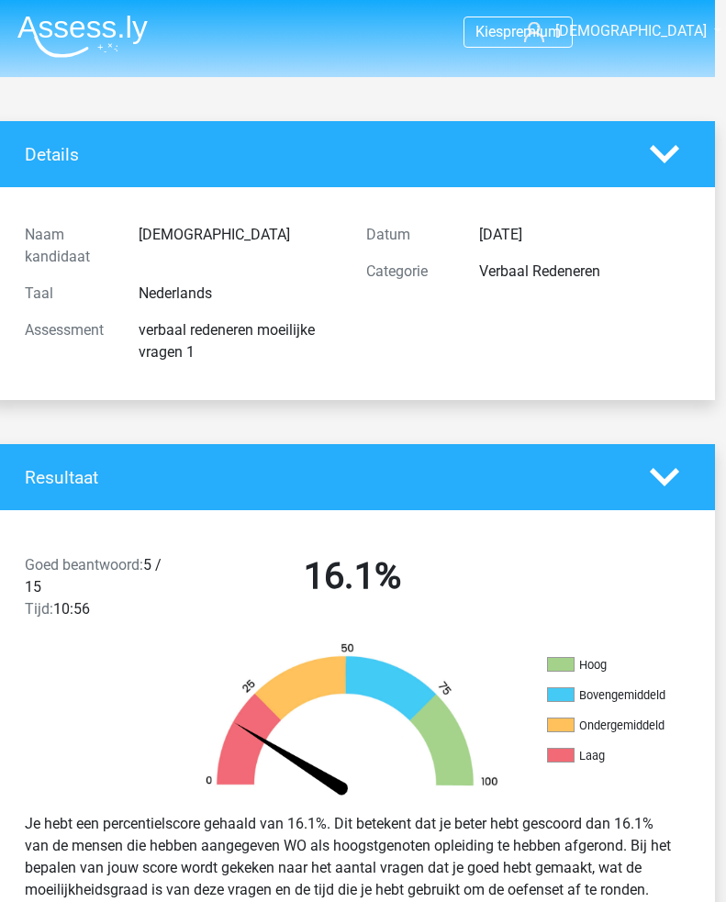
click at [334, 896] on div "Je hebt een percentielscore gehaald van 16.1%. Dit betekent dat je beter hebt g…" at bounding box center [352, 857] width 682 height 103
click at [331, 896] on div "Je hebt een percentielscore gehaald van 16.1%. Dit betekent dat je beter hebt g…" at bounding box center [352, 857] width 682 height 103
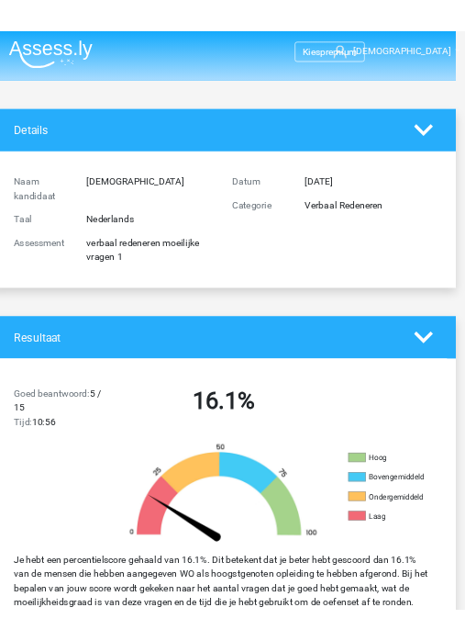
scroll to position [0, 0]
